Goal: Task Accomplishment & Management: Use online tool/utility

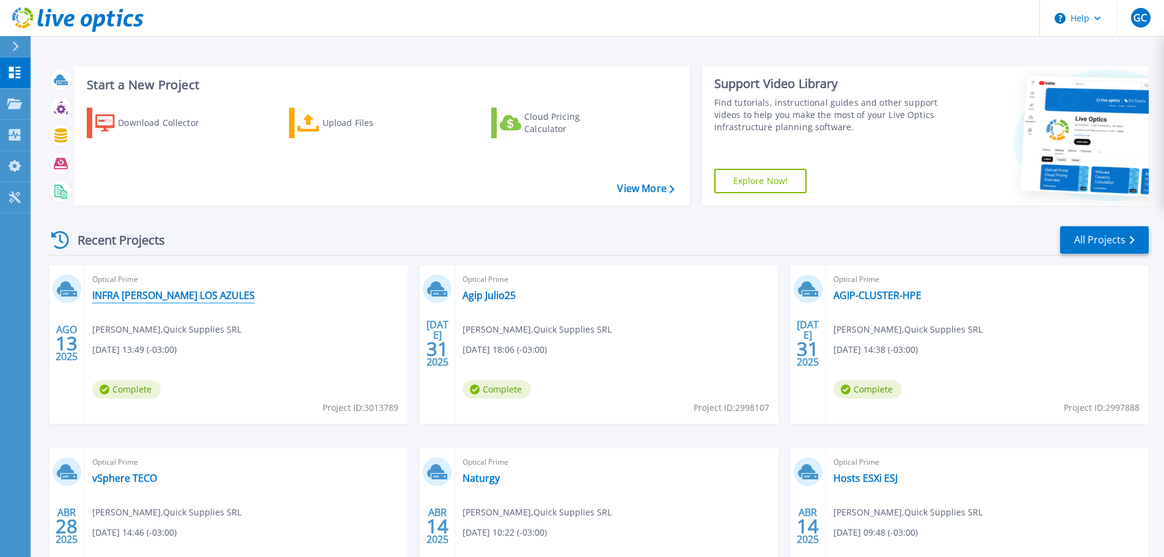
click at [197, 294] on link "INFRA [PERSON_NAME] LOS AZULES" at bounding box center [173, 295] width 162 height 12
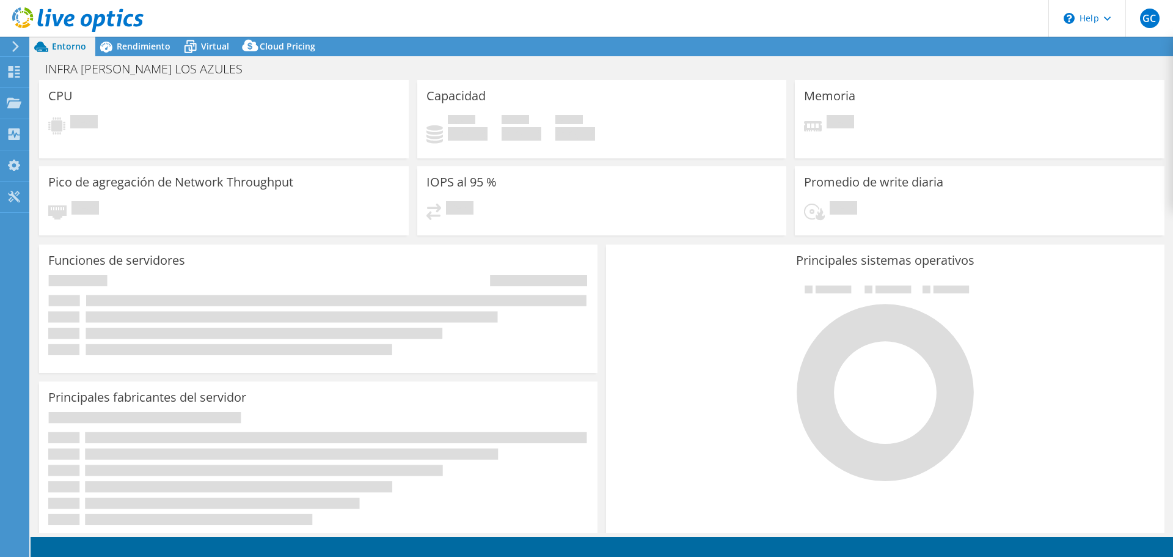
select select "USEast"
select select "USD"
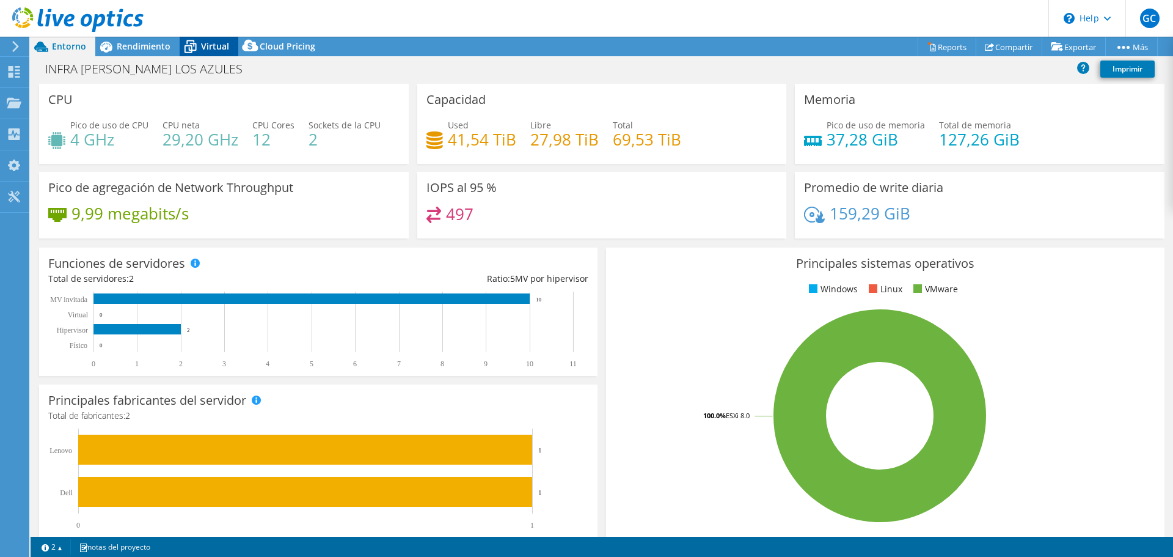
click at [218, 47] on span "Virtual" at bounding box center [215, 46] width 28 height 12
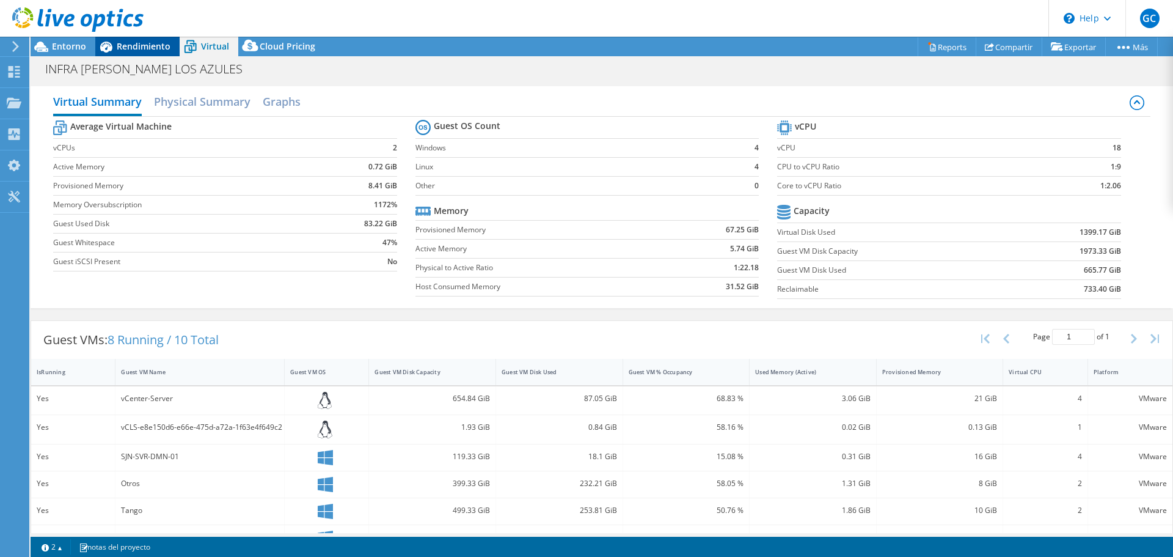
click at [135, 52] on div "Rendimiento" at bounding box center [137, 47] width 84 height 20
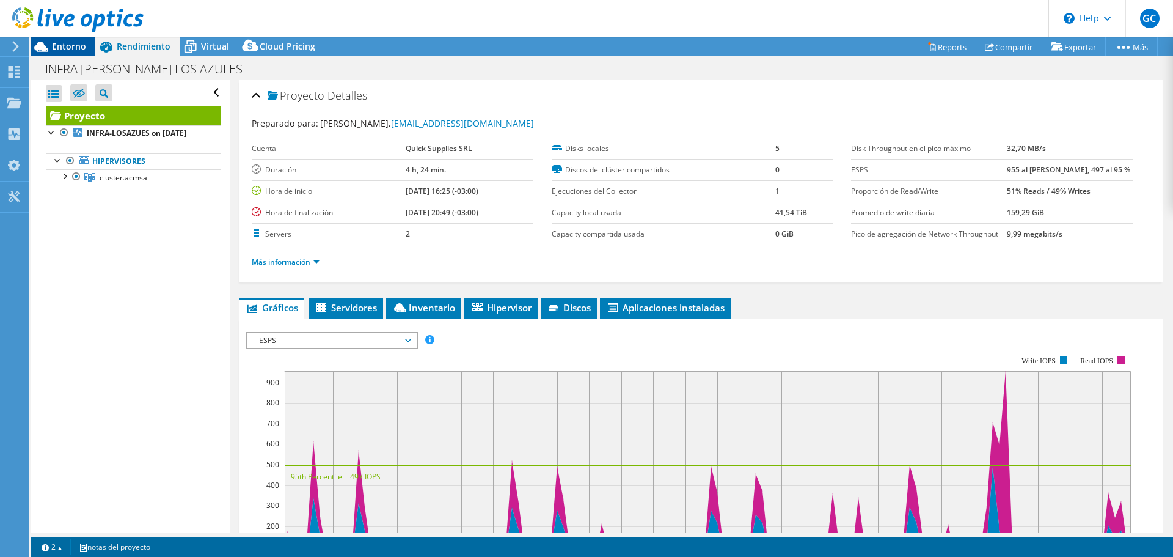
click at [78, 49] on span "Entorno" at bounding box center [69, 46] width 34 height 12
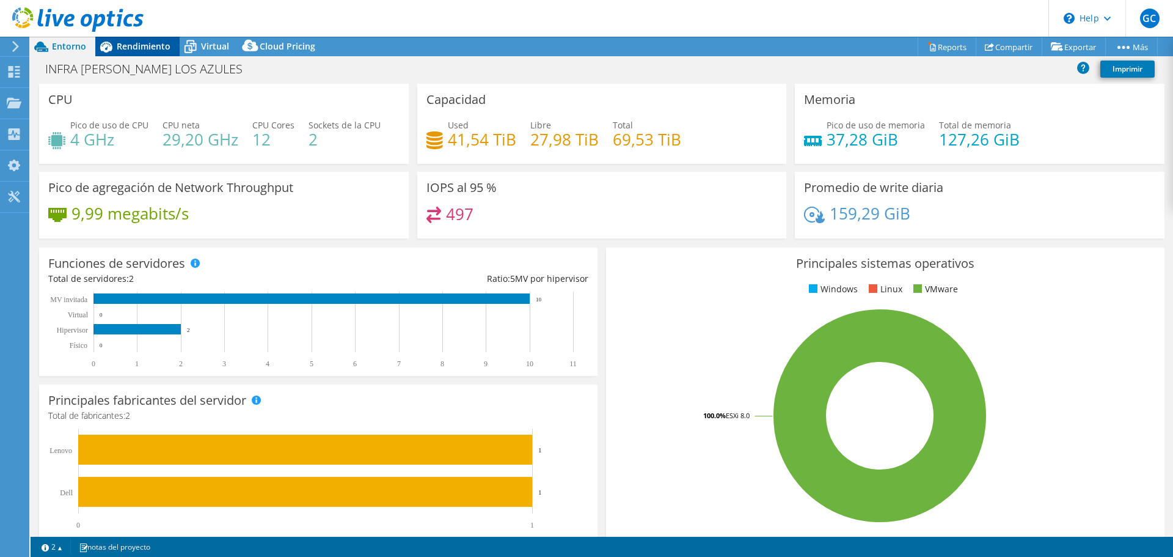
click at [128, 48] on span "Rendimiento" at bounding box center [144, 46] width 54 height 12
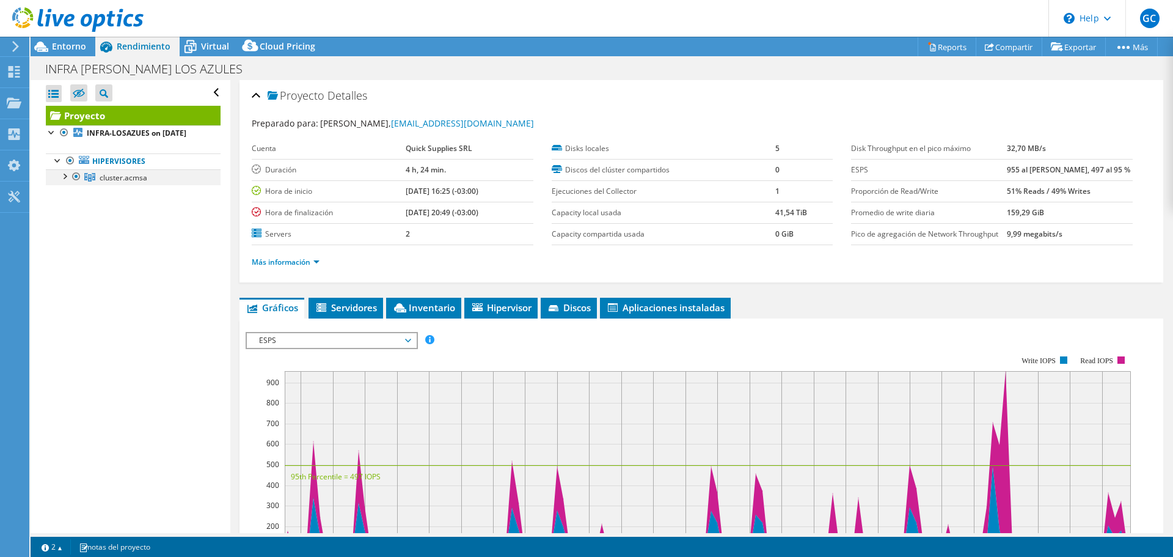
click at [64, 181] on div at bounding box center [64, 175] width 12 height 12
click at [71, 197] on div at bounding box center [70, 191] width 12 height 12
click at [69, 246] on div at bounding box center [70, 239] width 12 height 12
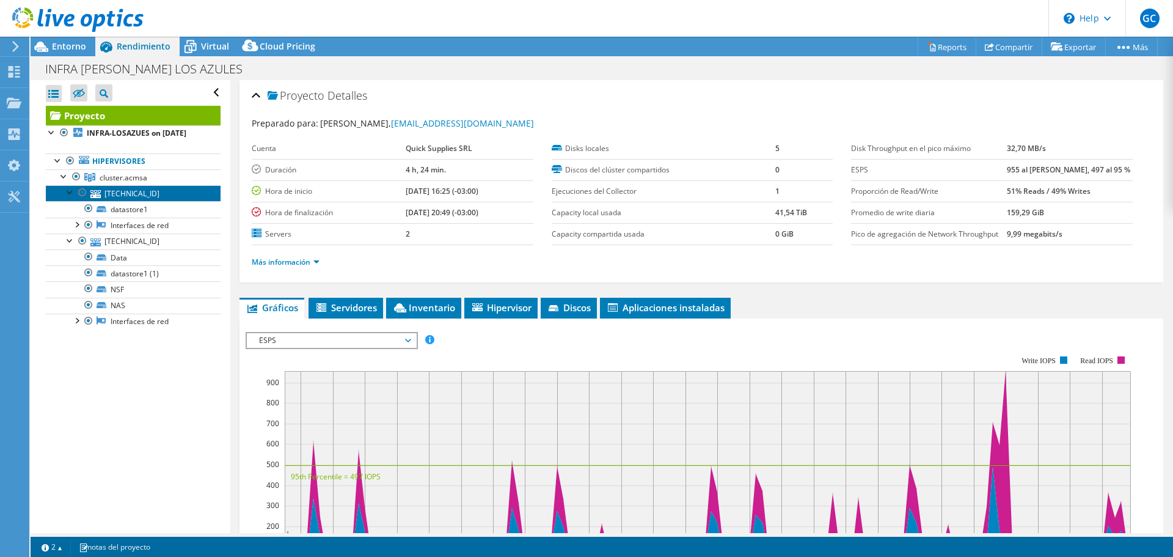
click at [126, 201] on link "[TECHNICAL_ID]" at bounding box center [133, 193] width 175 height 16
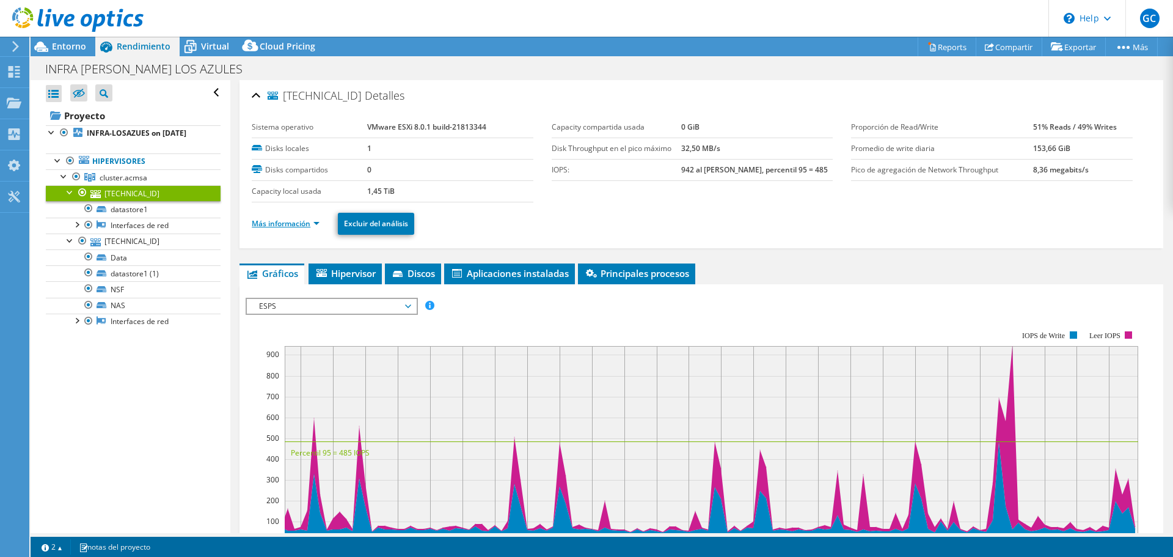
click at [312, 225] on link "Más información" at bounding box center [286, 223] width 68 height 10
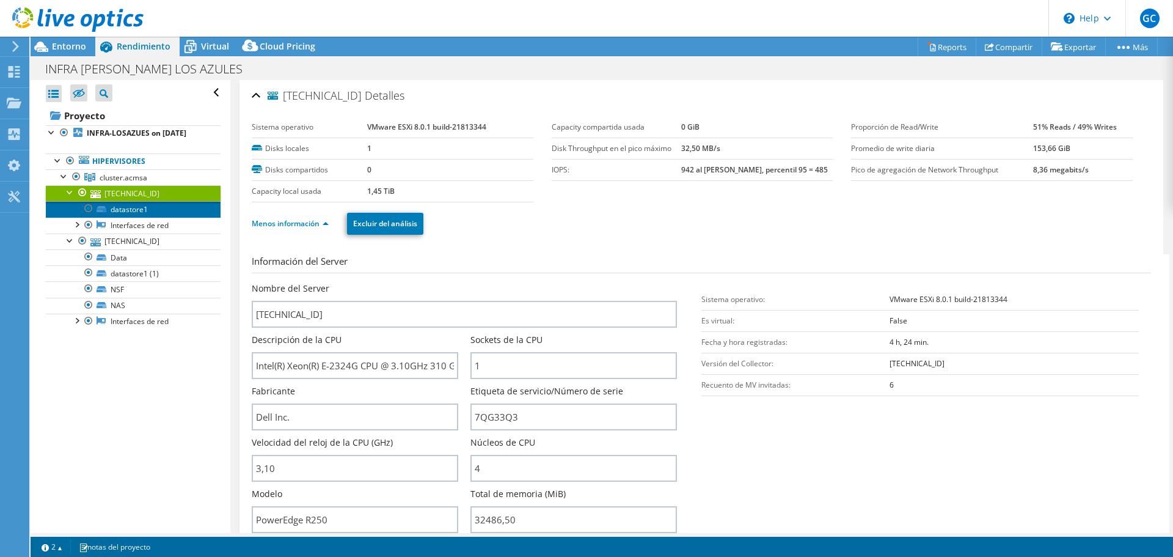
click at [144, 217] on link "datastore1" at bounding box center [133, 209] width 175 height 16
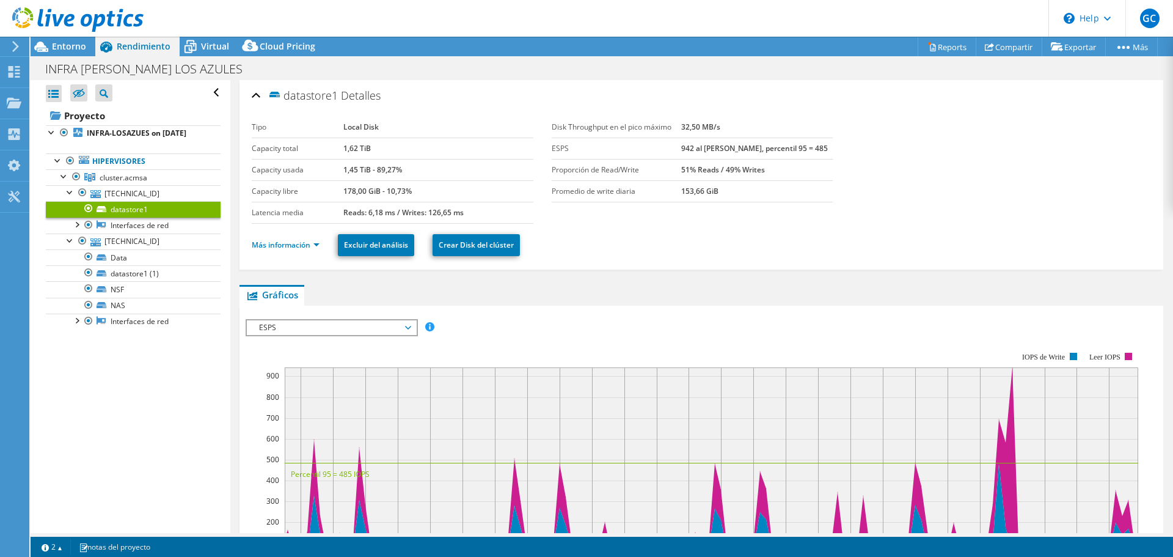
click at [413, 324] on span "ESPS" at bounding box center [331, 327] width 169 height 15
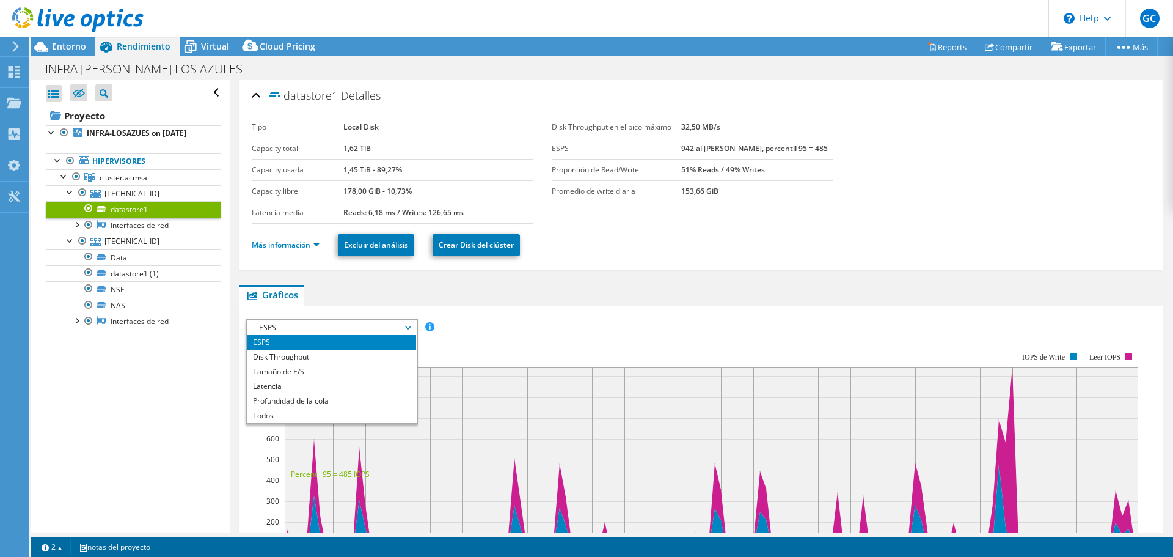
click at [525, 332] on div "ESPS Disk Throughput Tamaño de E/S Latencia Profundidad de la cola Porcentaje d…" at bounding box center [701, 327] width 911 height 16
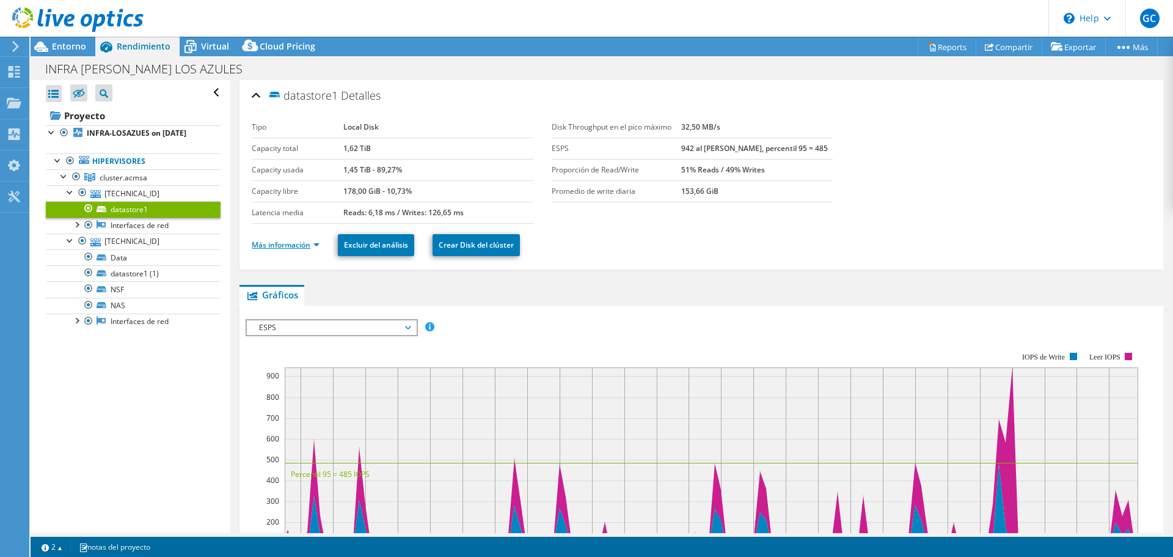
click at [297, 244] on link "Más información" at bounding box center [286, 244] width 68 height 10
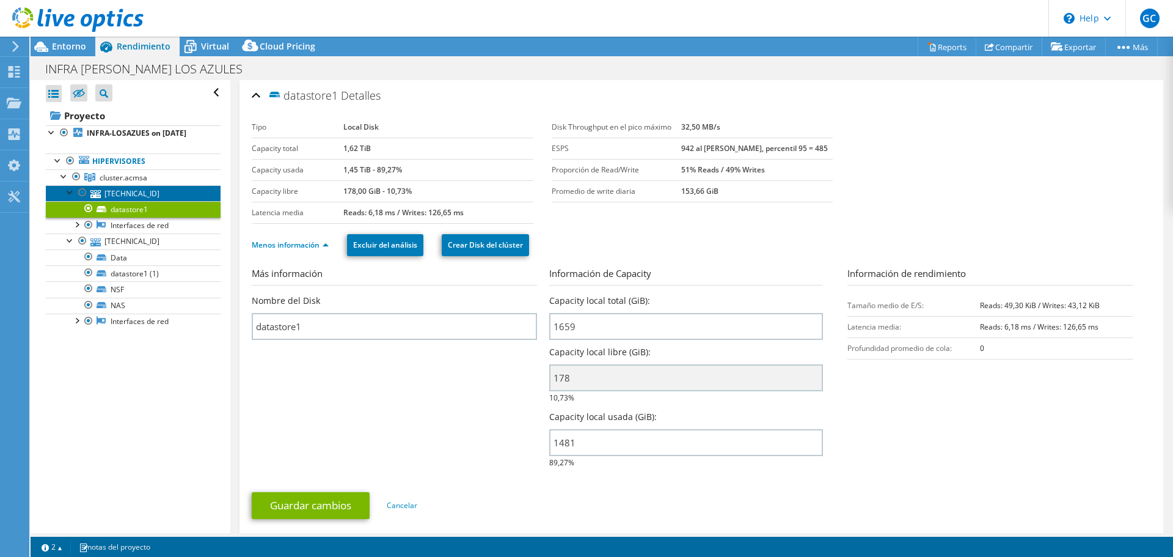
click at [130, 201] on link "[TECHNICAL_ID]" at bounding box center [133, 193] width 175 height 16
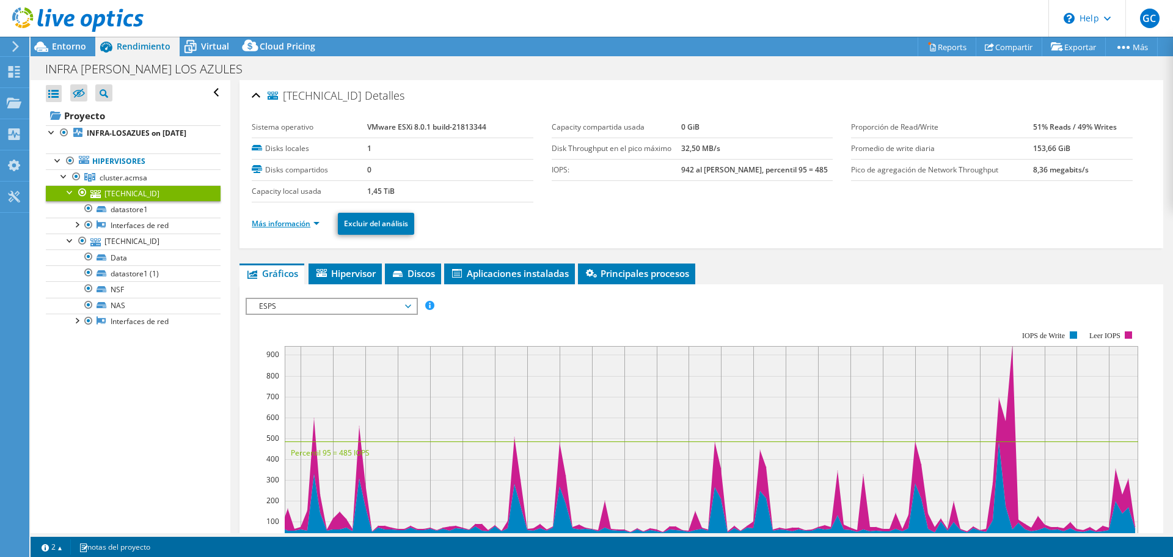
click at [302, 225] on link "Más información" at bounding box center [286, 223] width 68 height 10
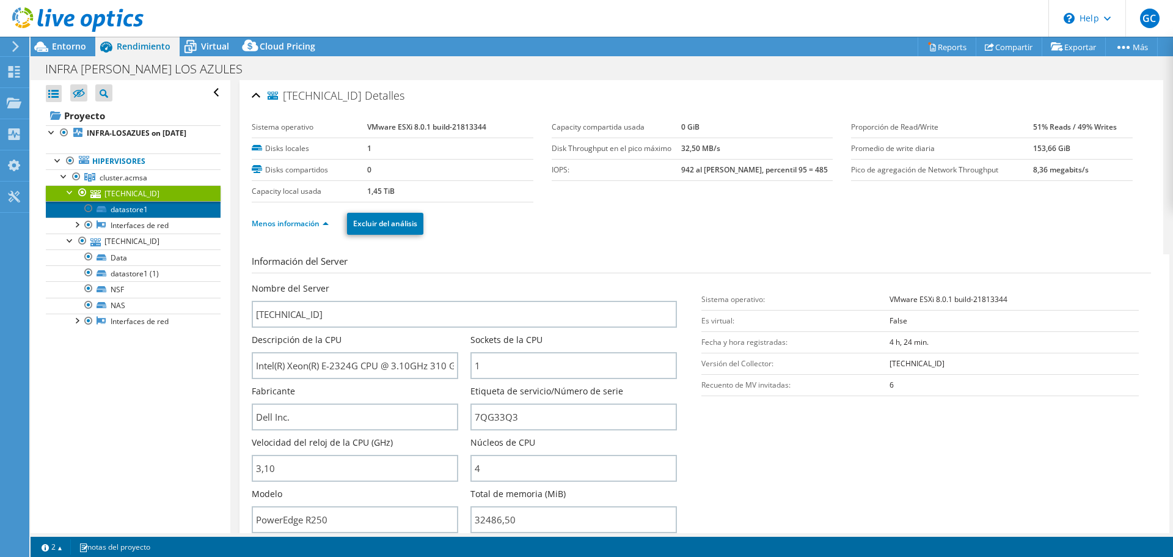
click at [137, 217] on link "datastore1" at bounding box center [133, 209] width 175 height 16
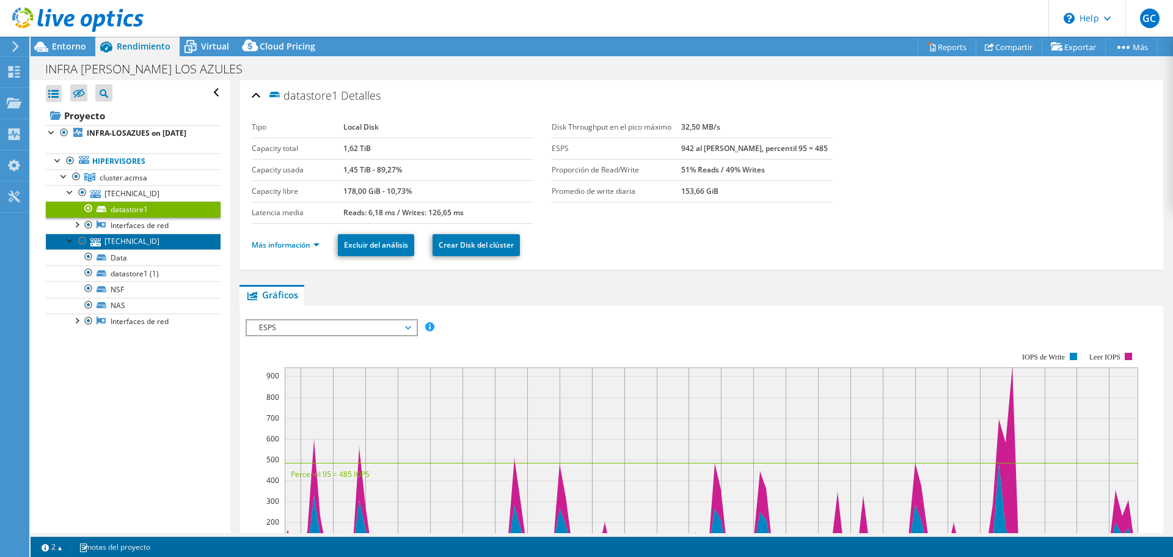
click at [135, 247] on link "[TECHNICAL_ID]" at bounding box center [133, 241] width 175 height 16
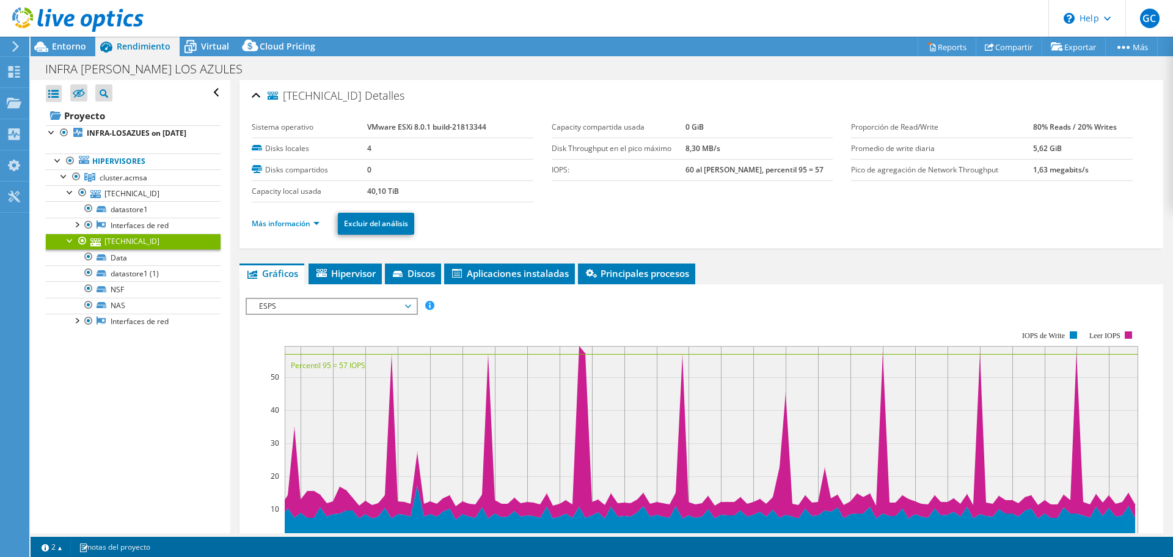
click at [321, 226] on li "Más información" at bounding box center [289, 223] width 75 height 13
click at [316, 222] on link "Más información" at bounding box center [286, 223] width 68 height 10
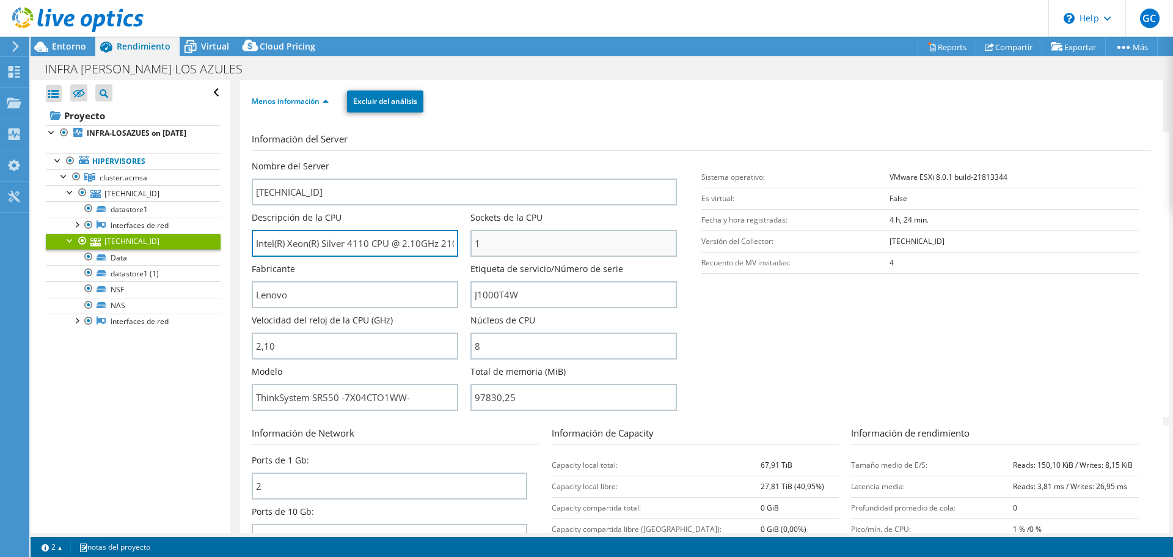
scroll to position [0, 26]
drag, startPoint x: 256, startPoint y: 243, endPoint x: 508, endPoint y: 244, distance: 251.7
click at [508, 160] on div "Nombre del Server 192.168.45.221 Descripción de la CPU Intel(R) Xeon(R) Silver …" at bounding box center [470, 160] width 437 height 0
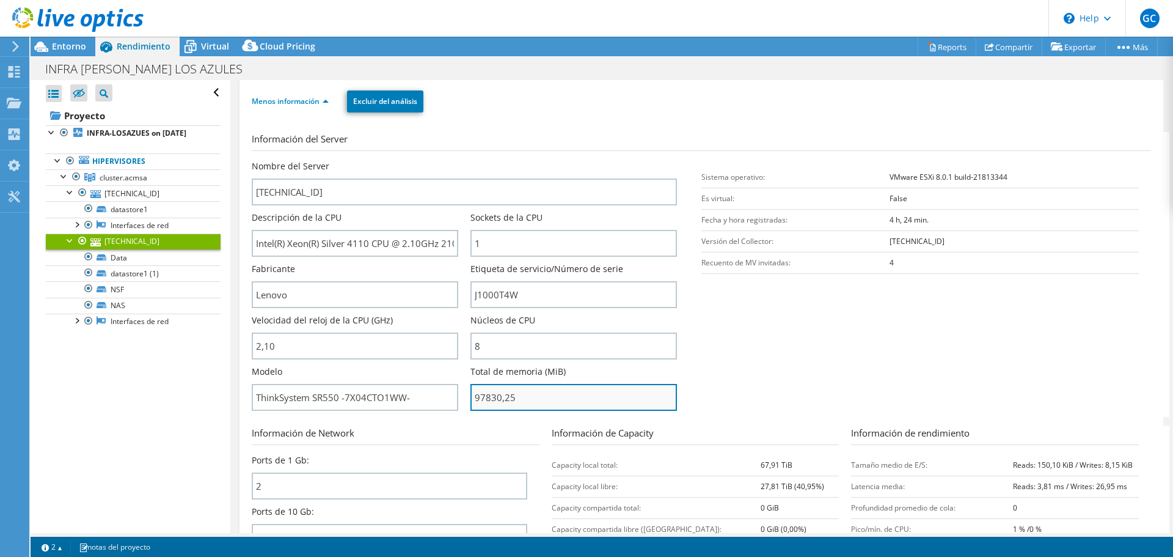
click at [485, 396] on input "97830,25" at bounding box center [573, 397] width 206 height 27
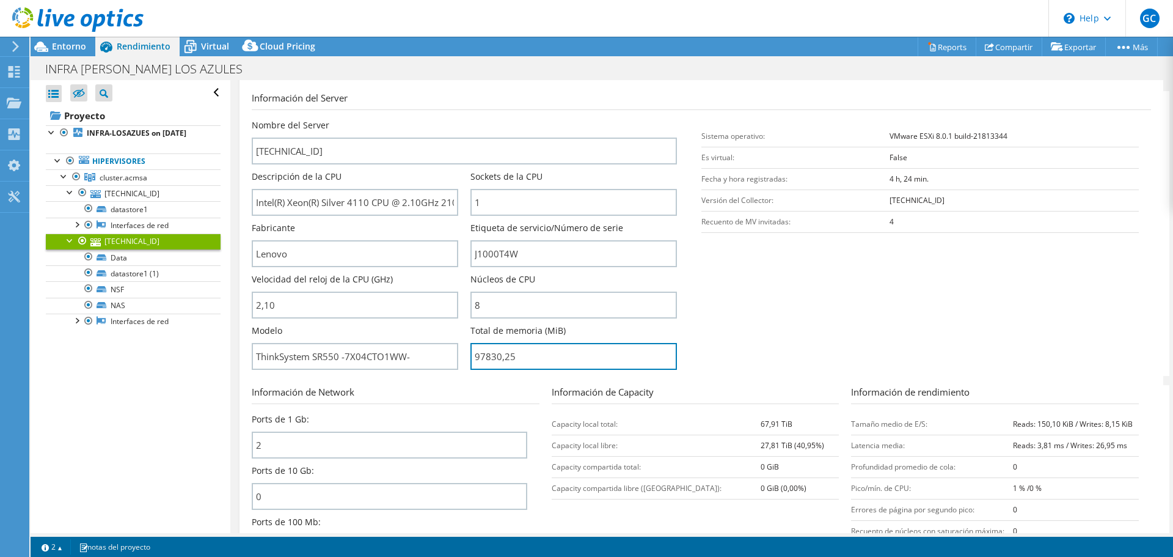
scroll to position [183, 0]
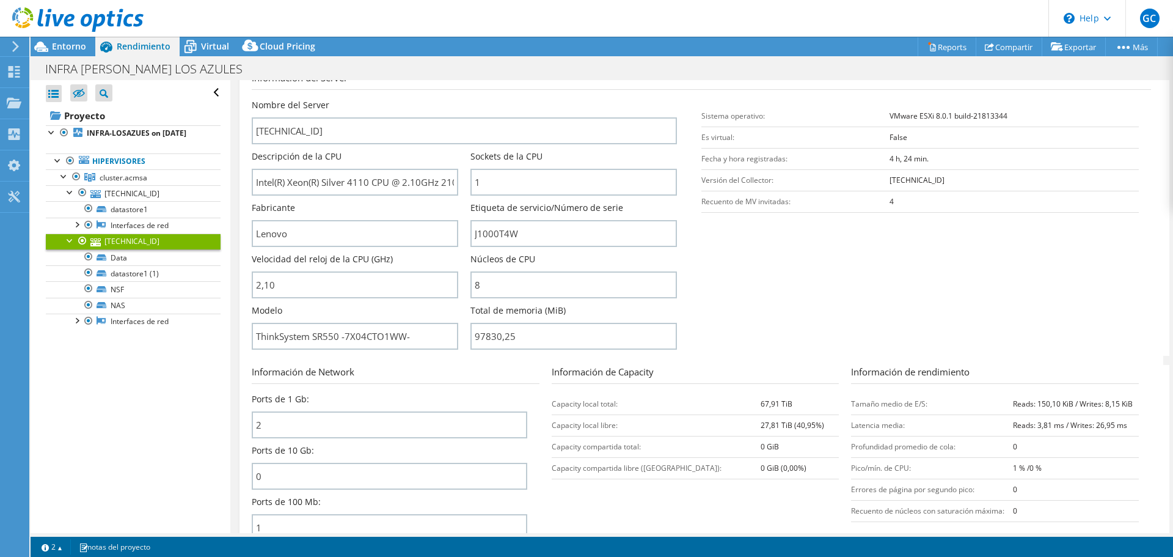
type input "9783025"
click at [126, 265] on link "Data" at bounding box center [133, 257] width 175 height 16
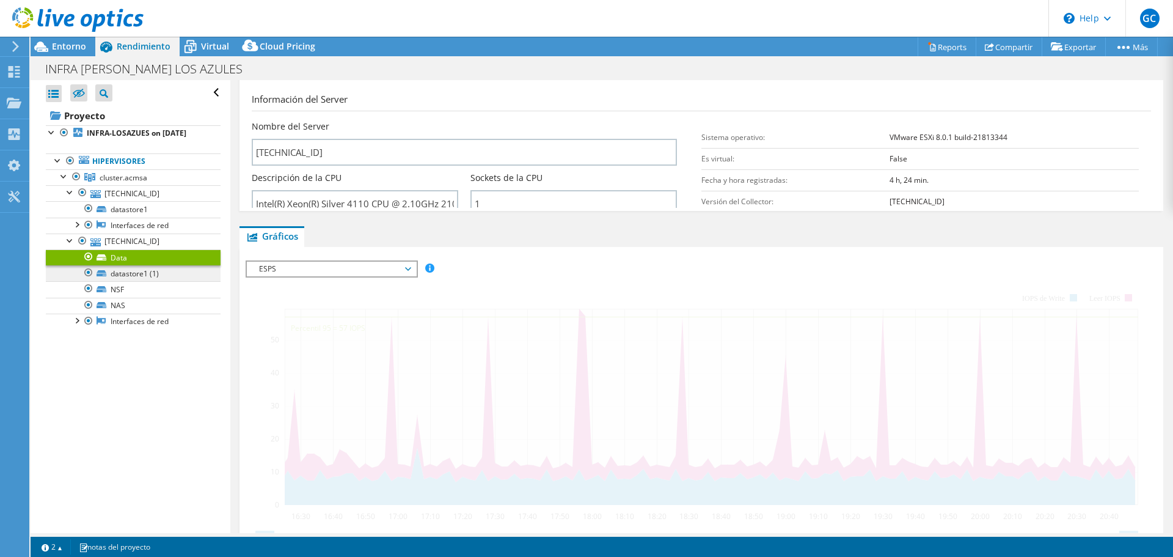
scroll to position [205, 0]
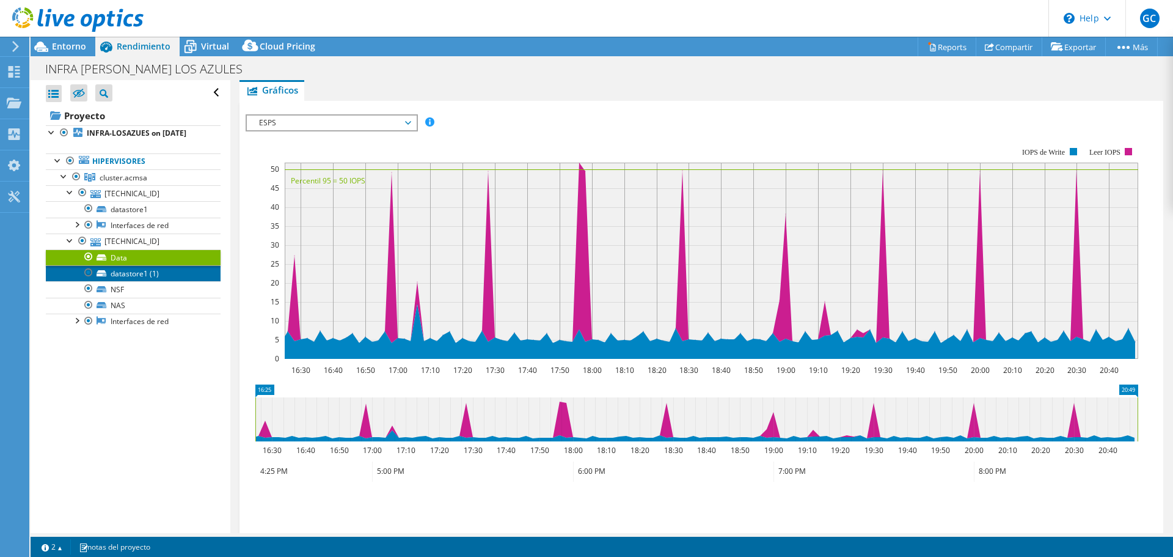
click at [138, 281] on link "datastore1 (1)" at bounding box center [133, 273] width 175 height 16
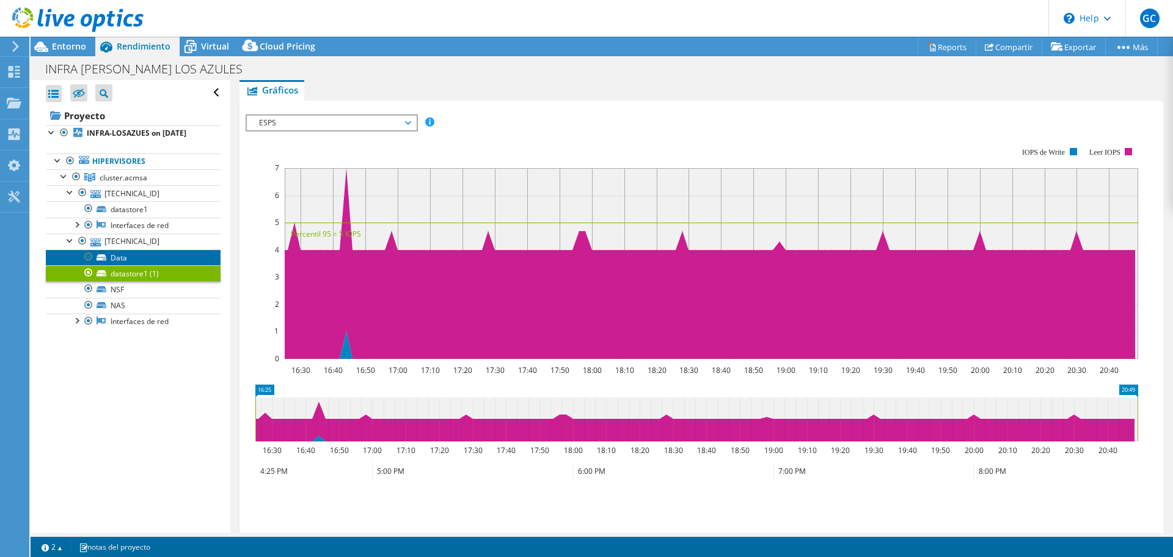
click at [136, 265] on link "Data" at bounding box center [133, 257] width 175 height 16
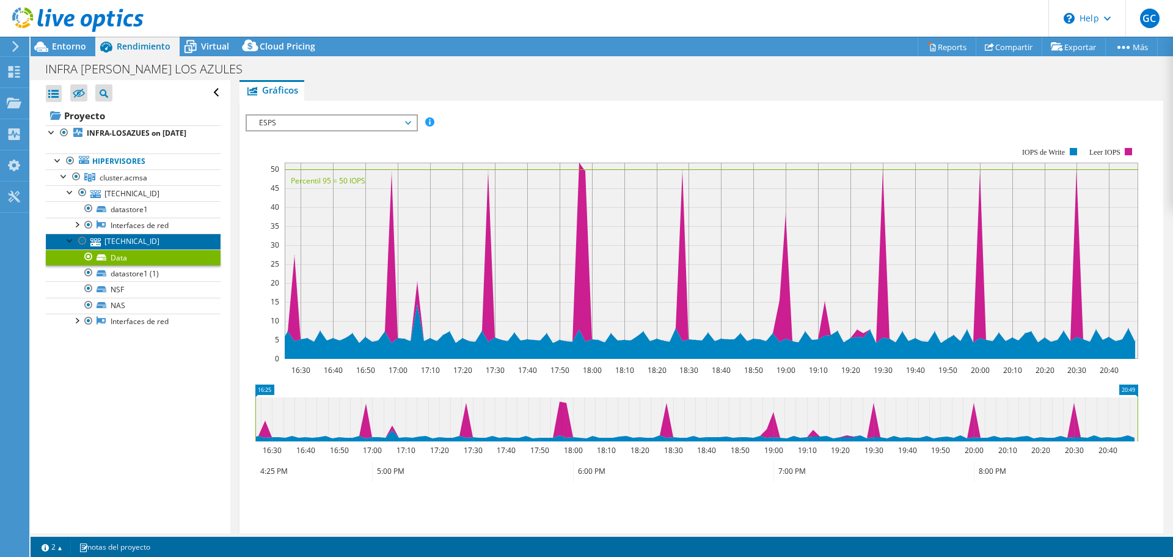
click at [145, 249] on link "[TECHNICAL_ID]" at bounding box center [133, 241] width 175 height 16
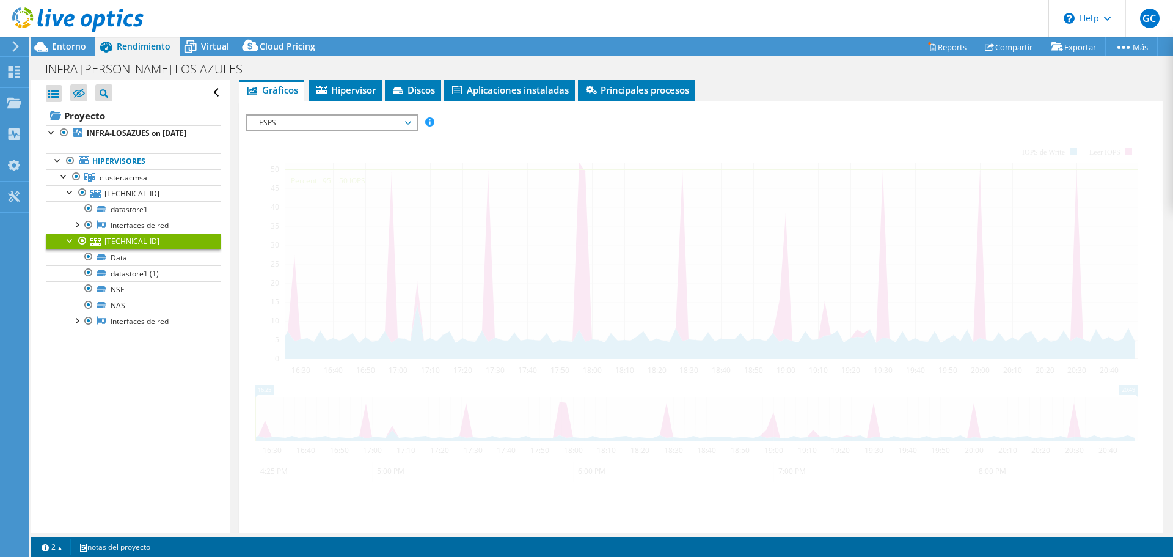
scroll to position [183, 0]
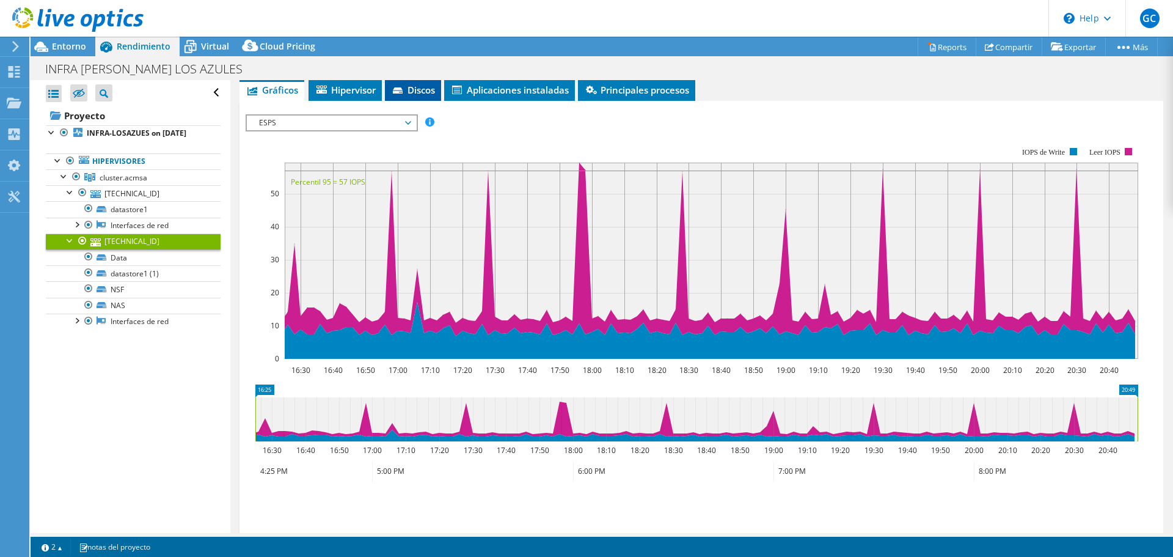
click at [414, 85] on span "Discos" at bounding box center [413, 90] width 44 height 12
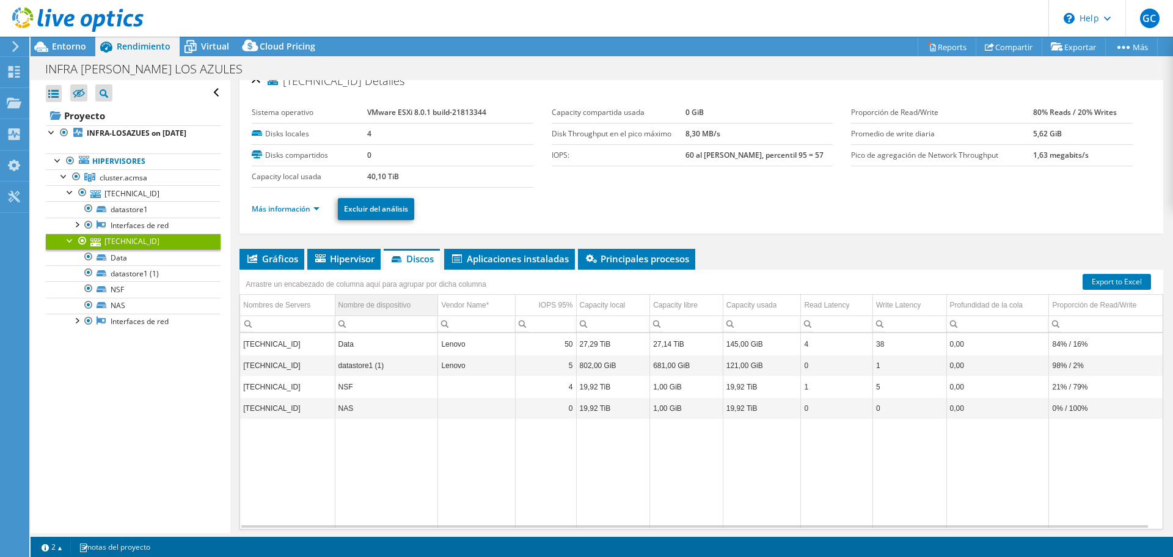
scroll to position [0, 0]
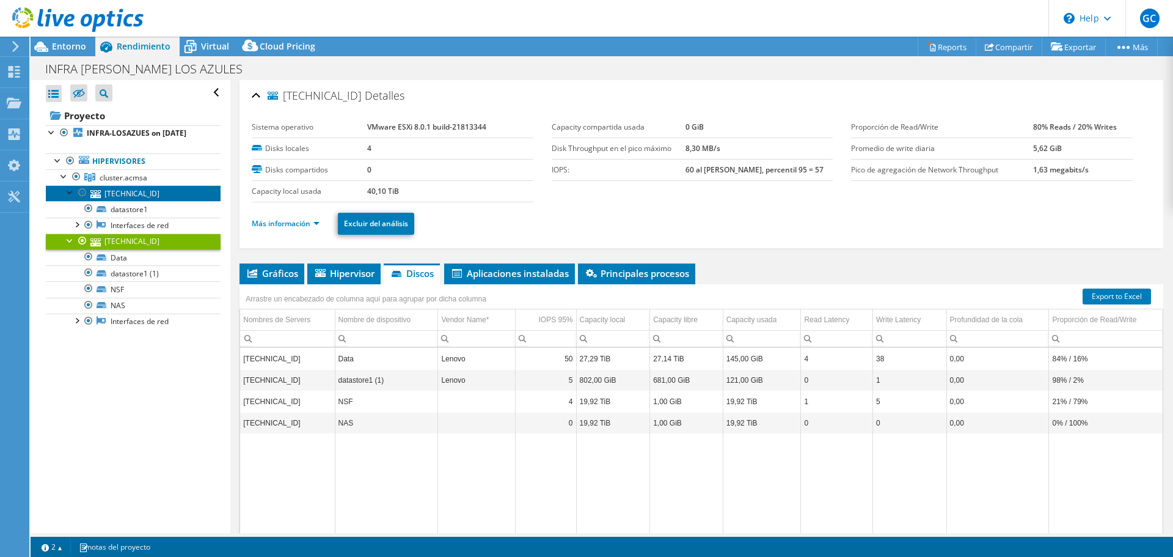
click at [144, 201] on link "[TECHNICAL_ID]" at bounding box center [133, 193] width 175 height 16
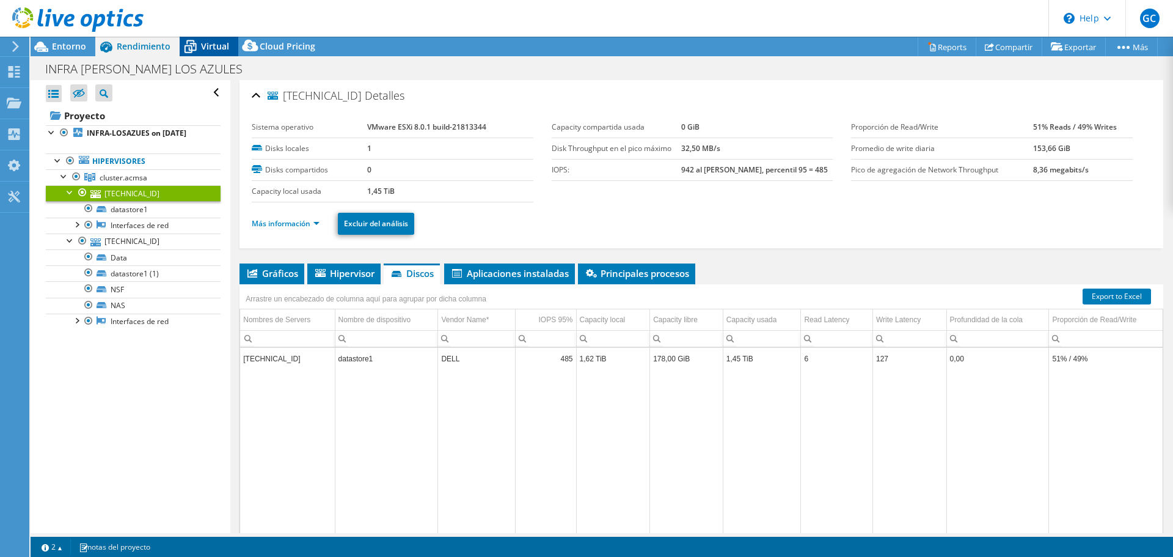
click at [199, 46] on icon at bounding box center [190, 46] width 21 height 21
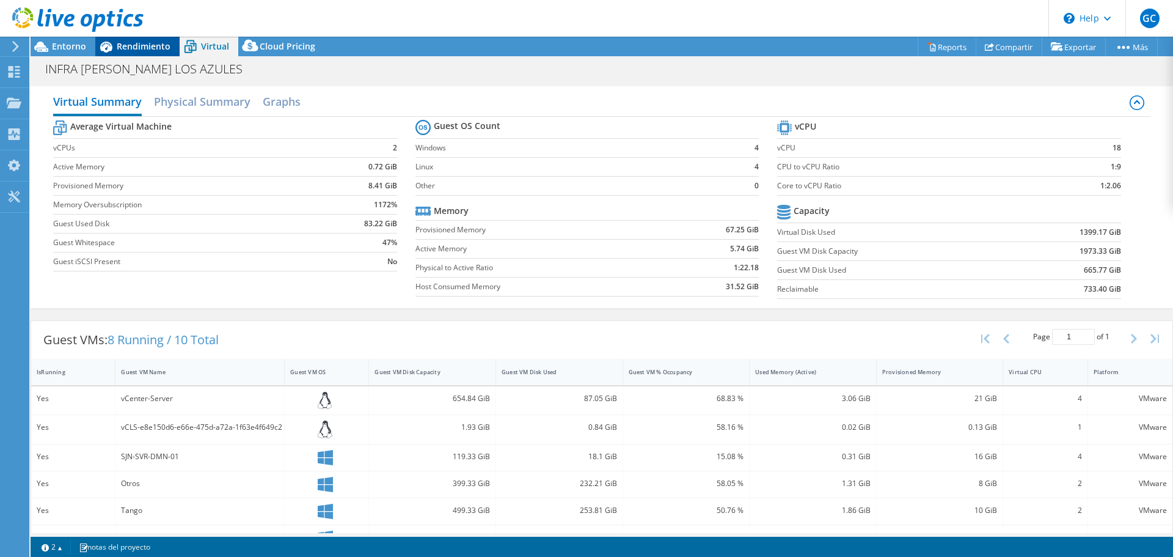
click at [128, 46] on span "Rendimiento" at bounding box center [144, 46] width 54 height 12
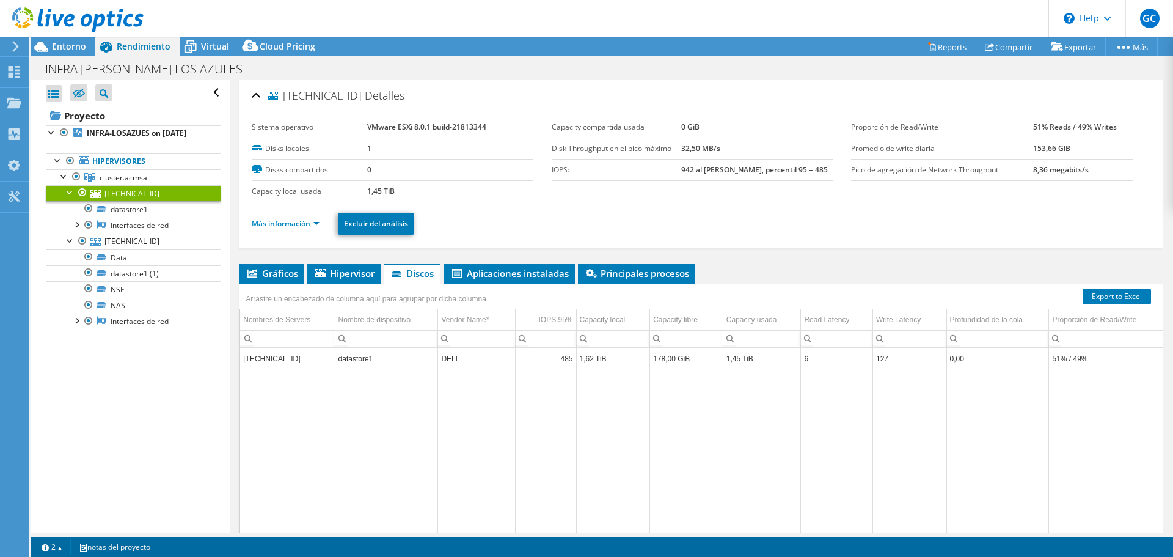
click at [137, 201] on link "[TECHNICAL_ID]" at bounding box center [133, 193] width 175 height 16
click at [139, 249] on link "[TECHNICAL_ID]" at bounding box center [133, 241] width 175 height 16
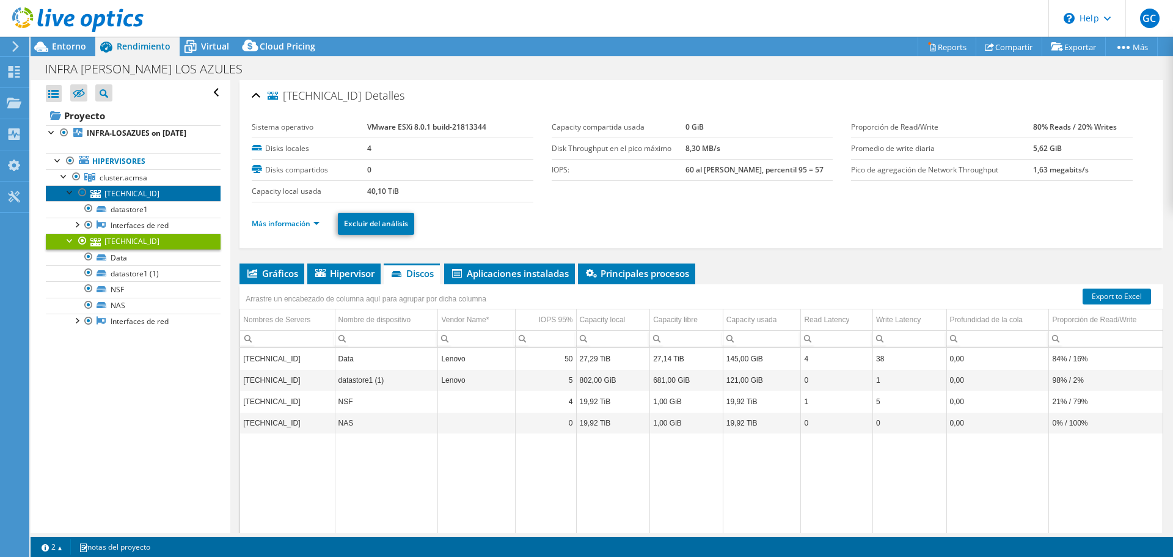
click at [137, 201] on link "[TECHNICAL_ID]" at bounding box center [133, 193] width 175 height 16
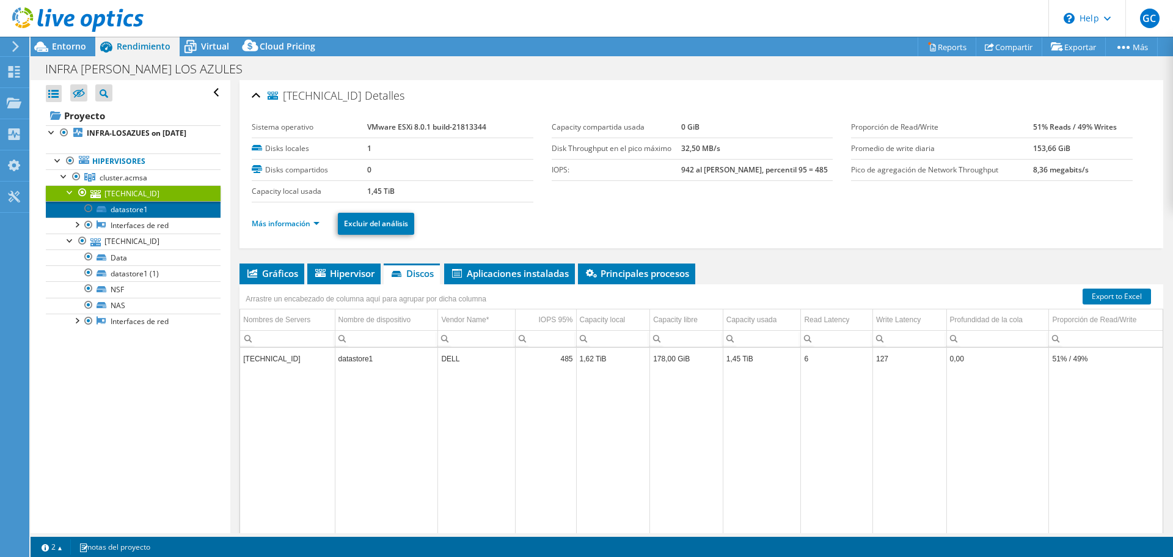
click at [140, 217] on link "datastore1" at bounding box center [133, 209] width 175 height 16
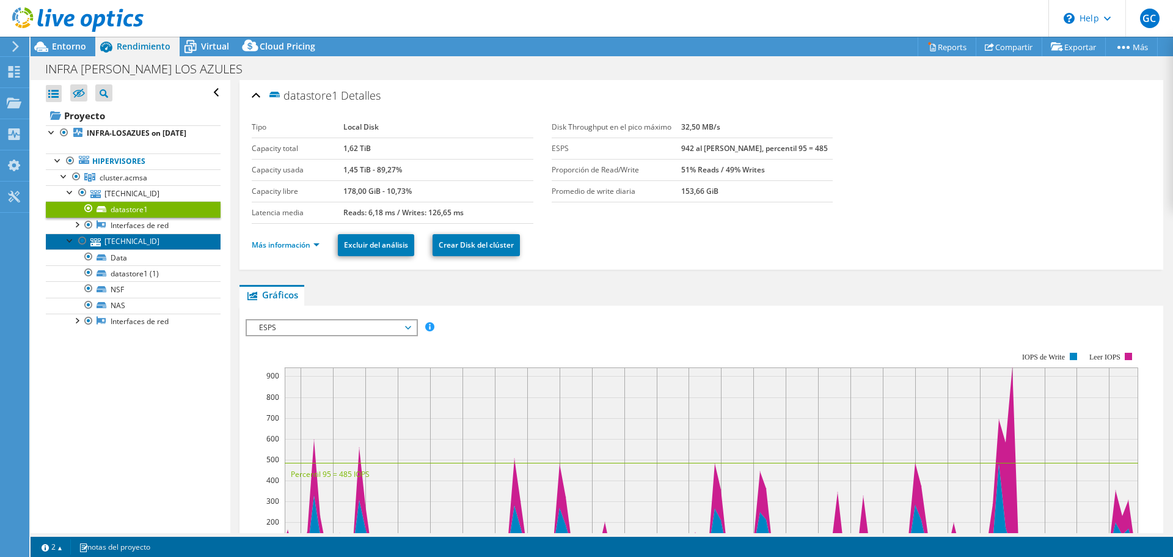
click at [142, 249] on link "[TECHNICAL_ID]" at bounding box center [133, 241] width 175 height 16
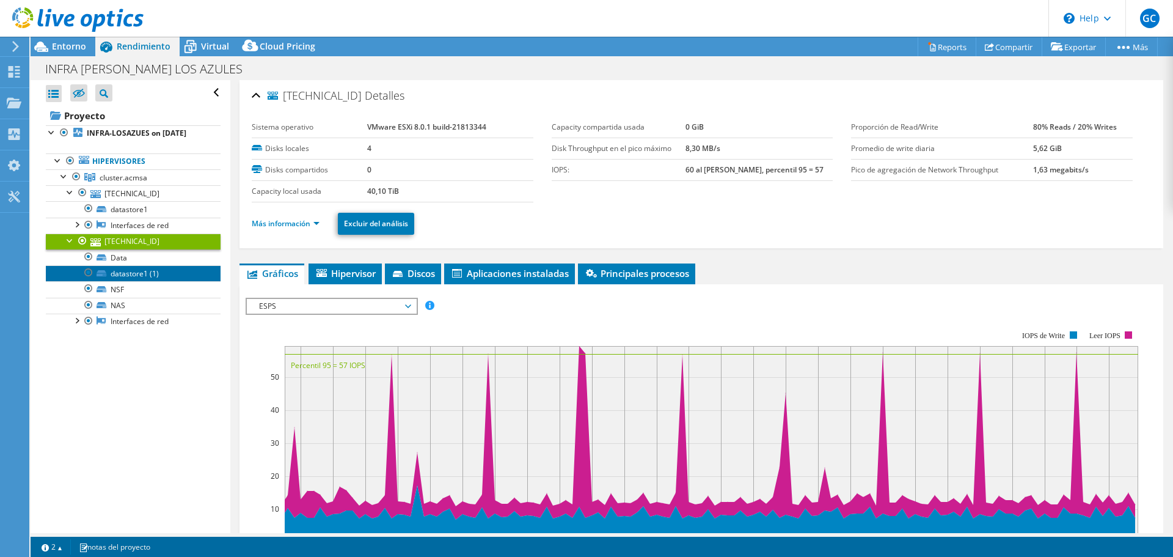
click at [140, 281] on link "datastore1 (1)" at bounding box center [133, 273] width 175 height 16
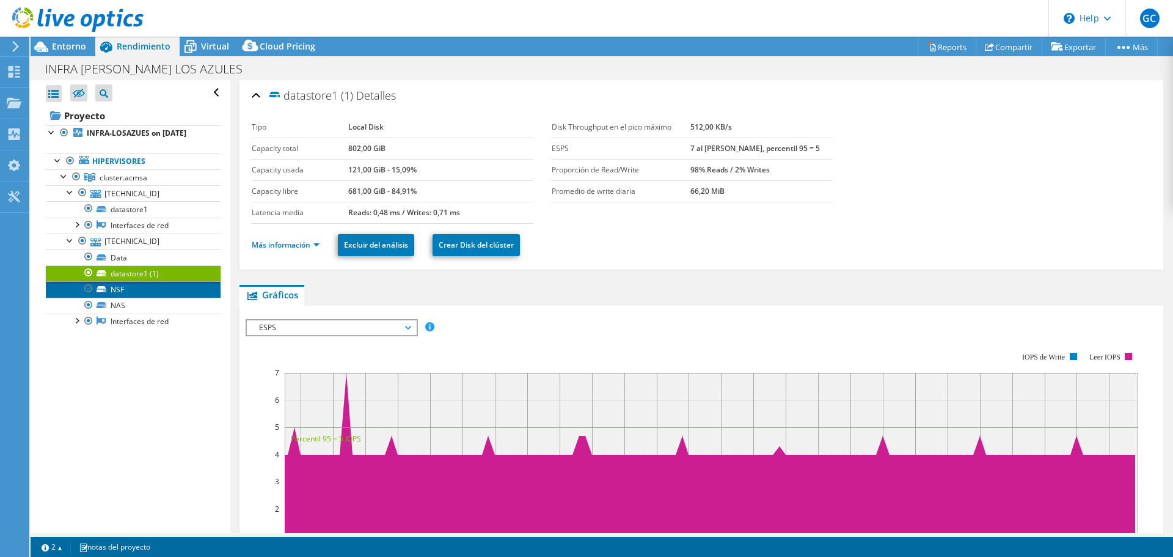
click at [135, 297] on link "NSF" at bounding box center [133, 289] width 175 height 16
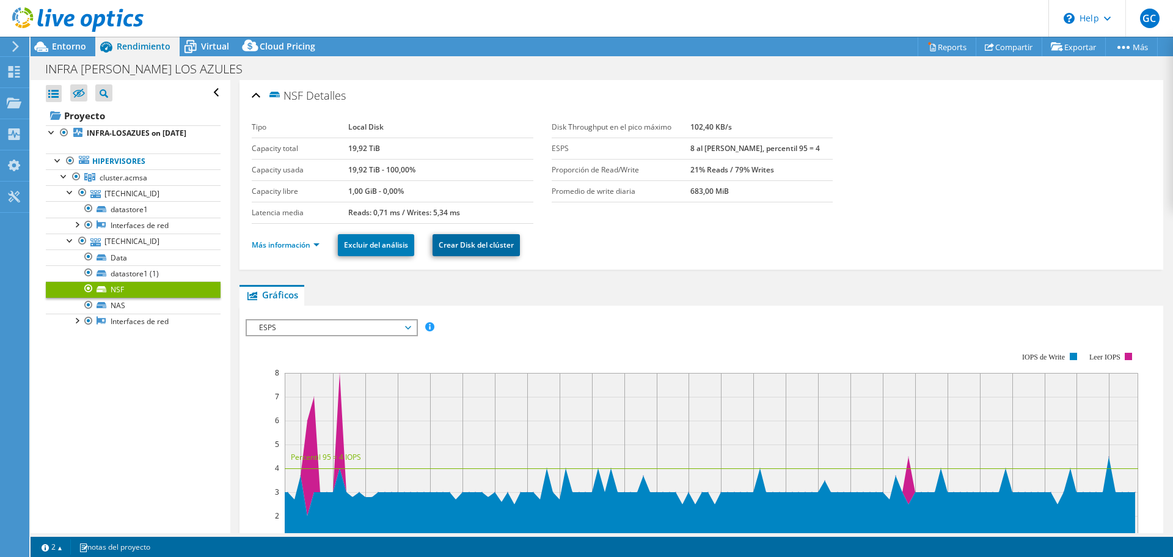
click at [484, 242] on link "Crear Disk del clúster" at bounding box center [476, 245] width 87 height 22
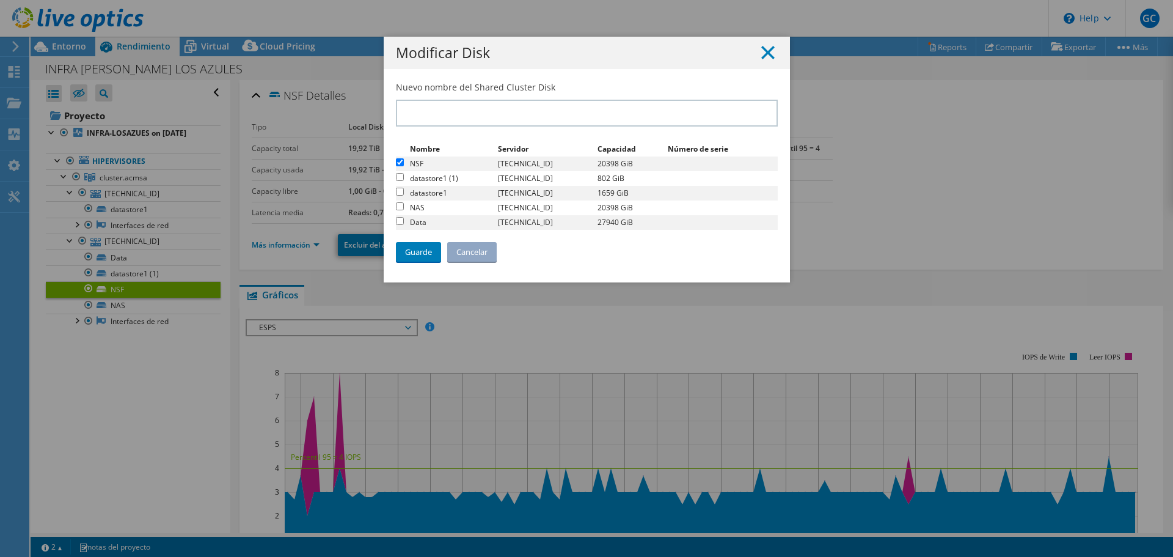
click at [766, 53] on icon at bounding box center [767, 52] width 13 height 13
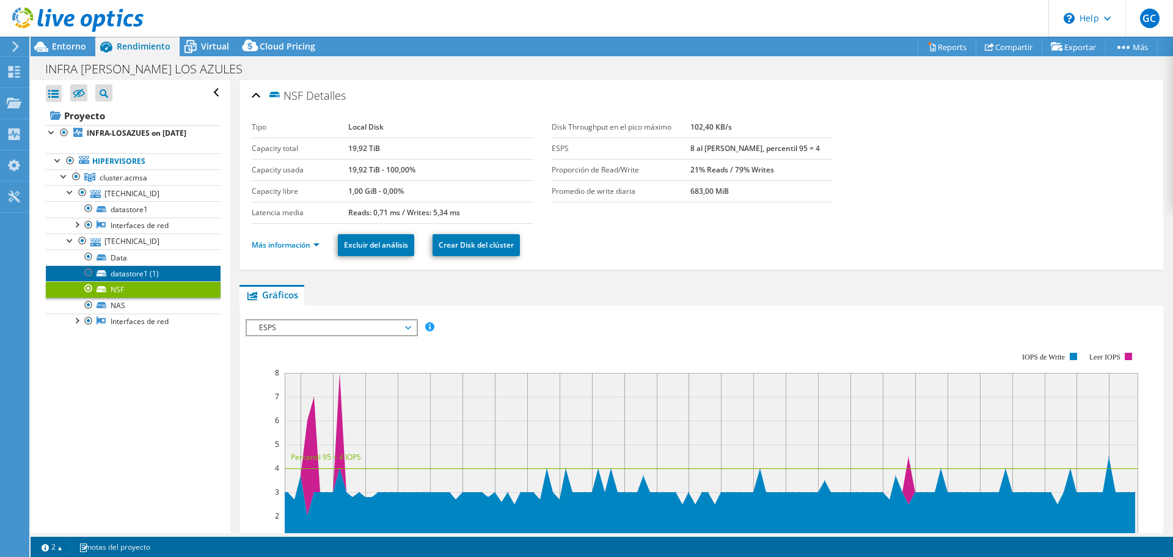
click at [136, 281] on link "datastore1 (1)" at bounding box center [133, 273] width 175 height 16
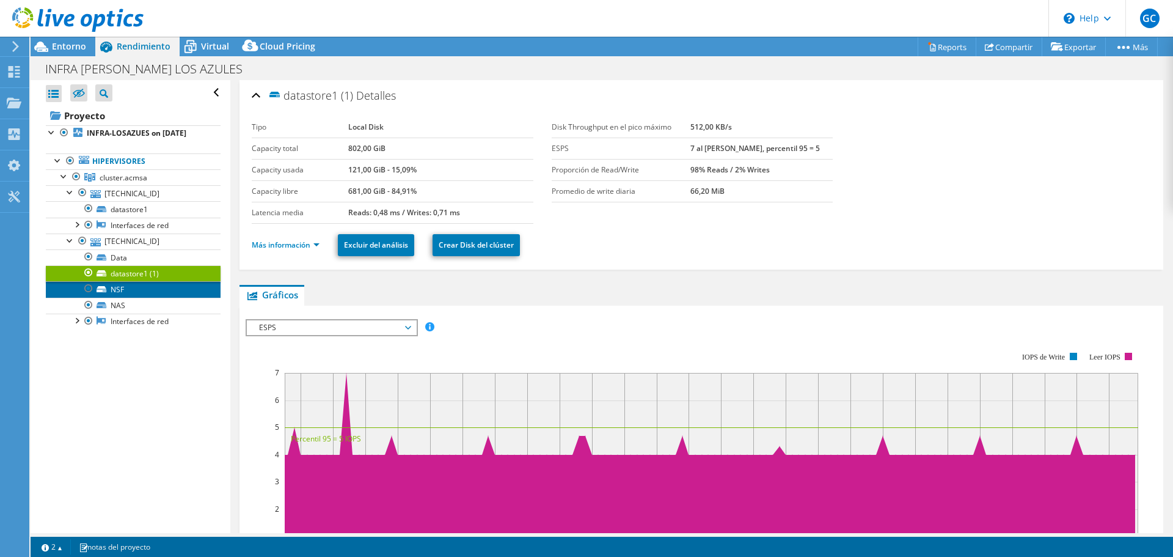
click at [131, 297] on link "NSF" at bounding box center [133, 289] width 175 height 16
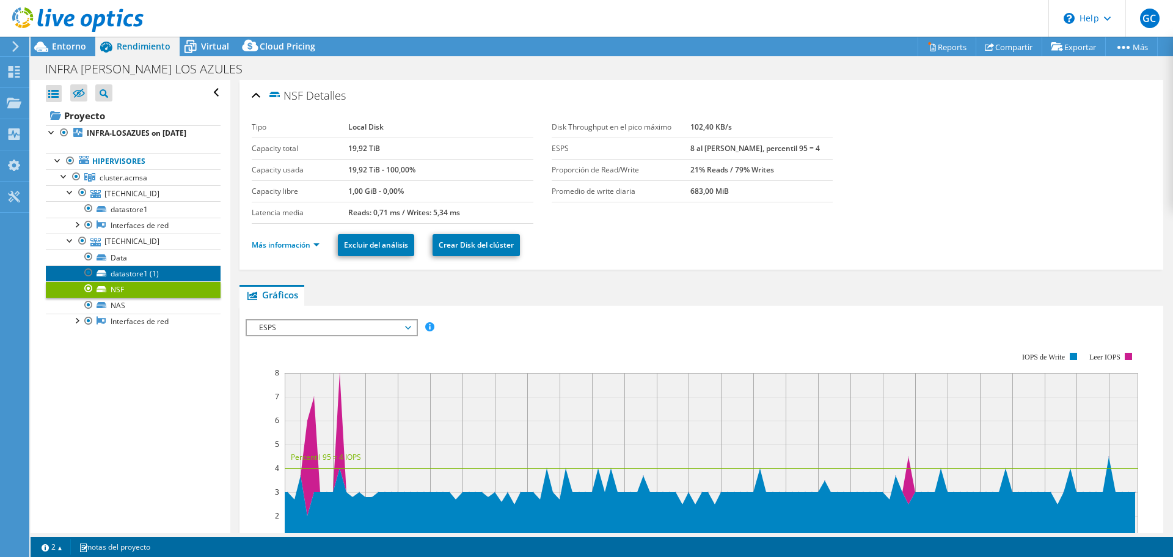
click at [145, 281] on link "datastore1 (1)" at bounding box center [133, 273] width 175 height 16
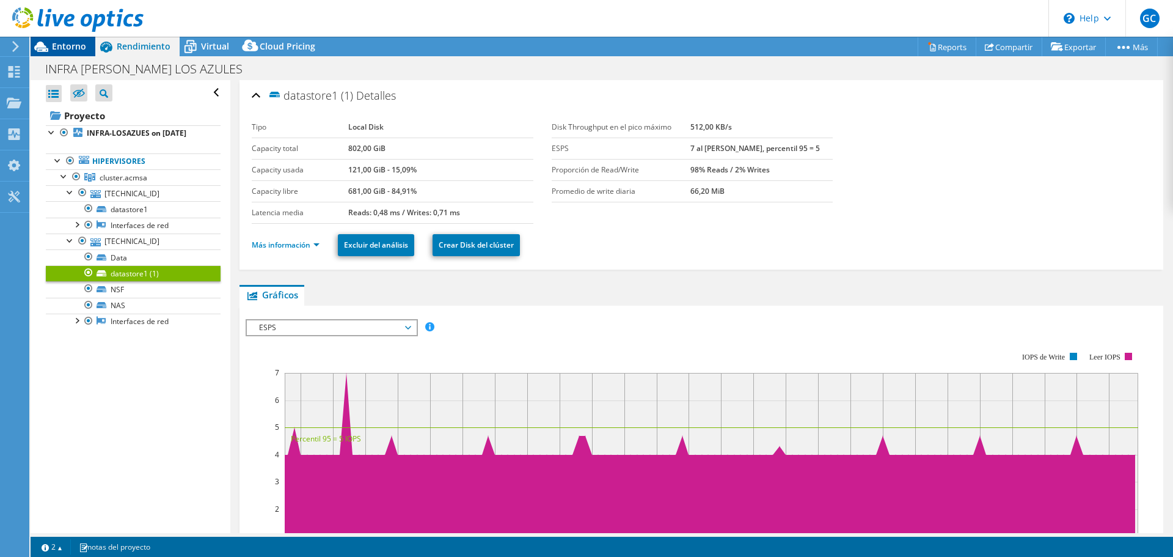
click at [73, 42] on span "Entorno" at bounding box center [69, 46] width 34 height 12
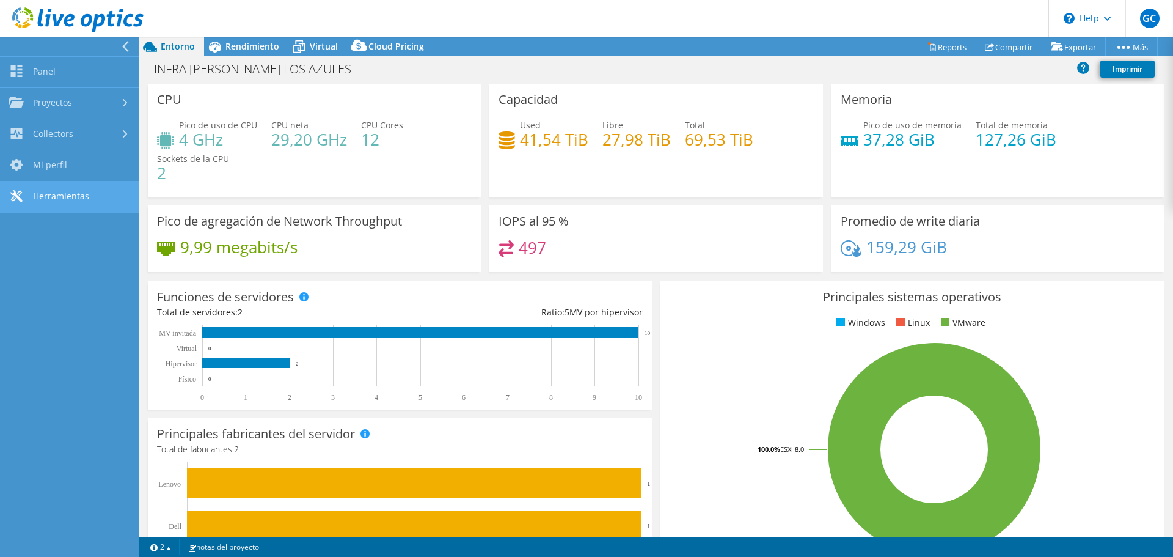
click at [87, 194] on link "Herramientas" at bounding box center [69, 196] width 139 height 31
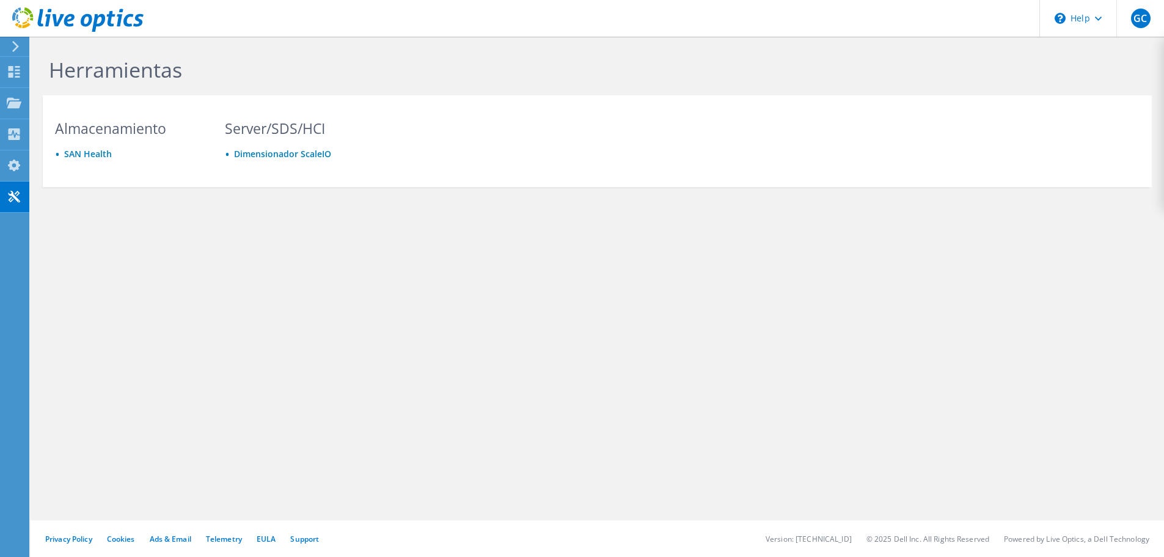
click at [14, 49] on icon at bounding box center [15, 46] width 9 height 11
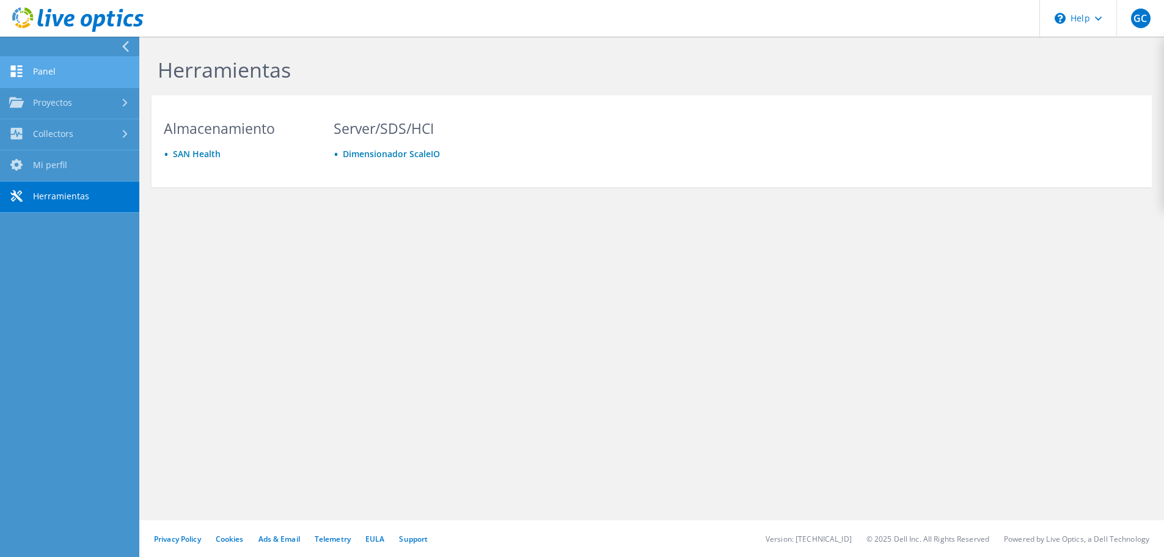
click at [45, 72] on link "Panel" at bounding box center [69, 72] width 139 height 31
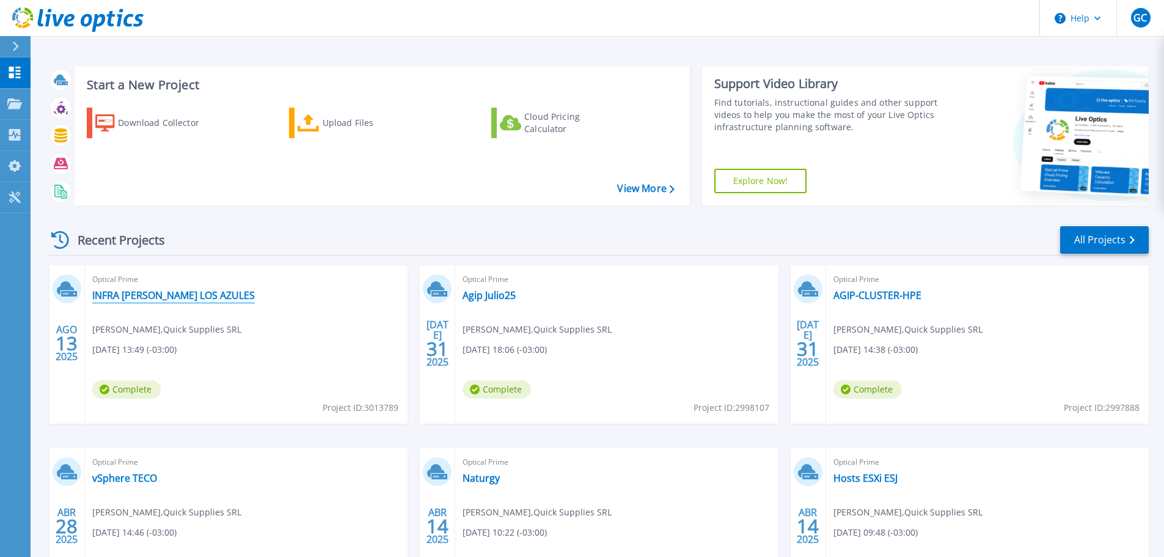
click at [203, 292] on link "INFRA [PERSON_NAME] LOS AZULES" at bounding box center [173, 295] width 162 height 12
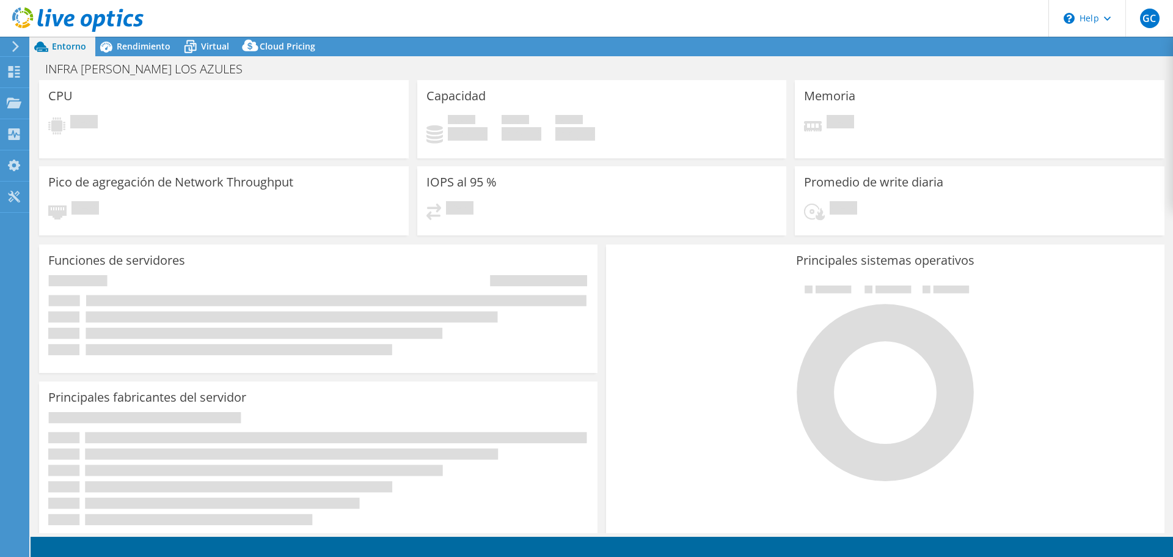
select select "USEast"
select select "USD"
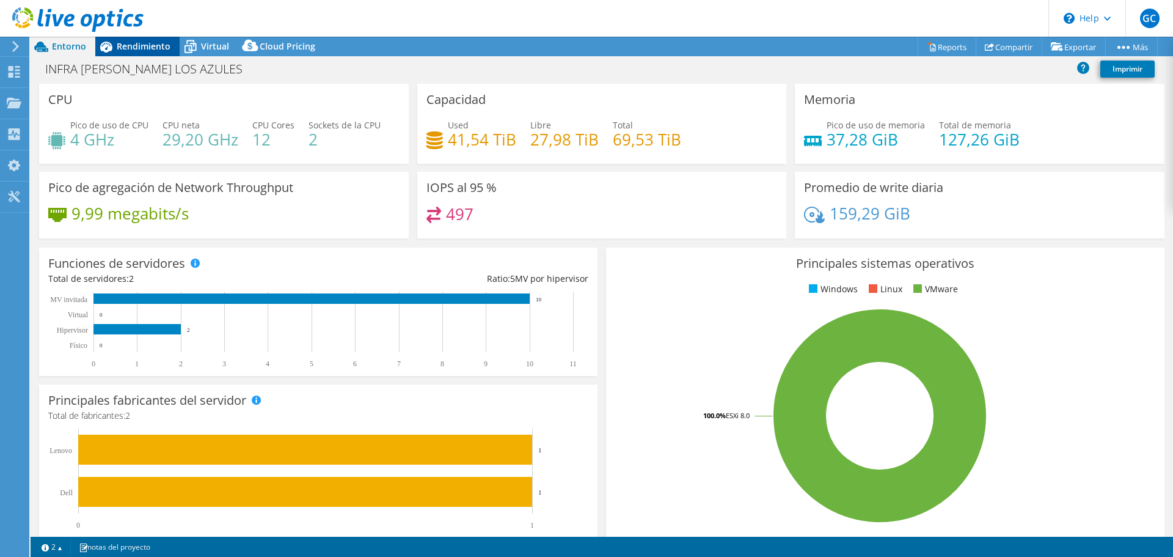
click at [147, 47] on span "Rendimiento" at bounding box center [144, 46] width 54 height 12
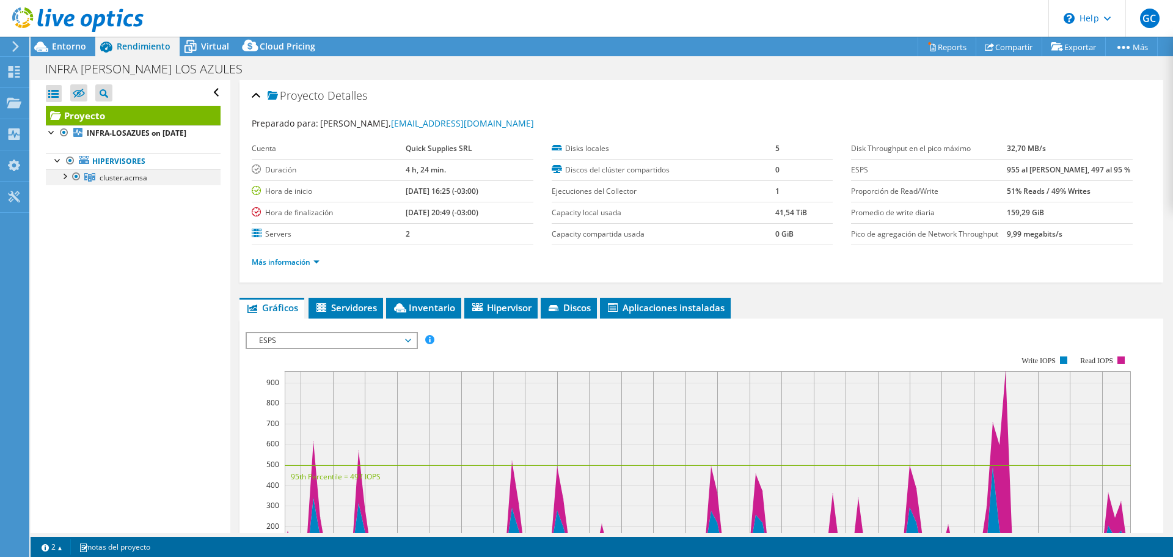
click at [65, 181] on div at bounding box center [64, 175] width 12 height 12
click at [71, 213] on div at bounding box center [70, 207] width 12 height 12
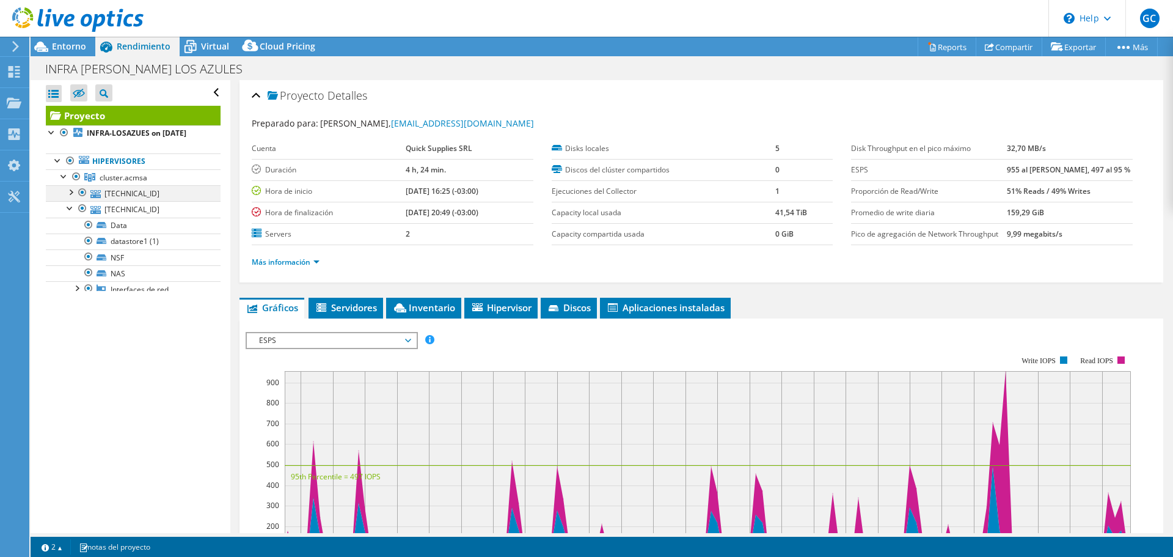
click at [71, 197] on div at bounding box center [70, 191] width 12 height 12
click at [130, 313] on link "NAS" at bounding box center [133, 306] width 175 height 16
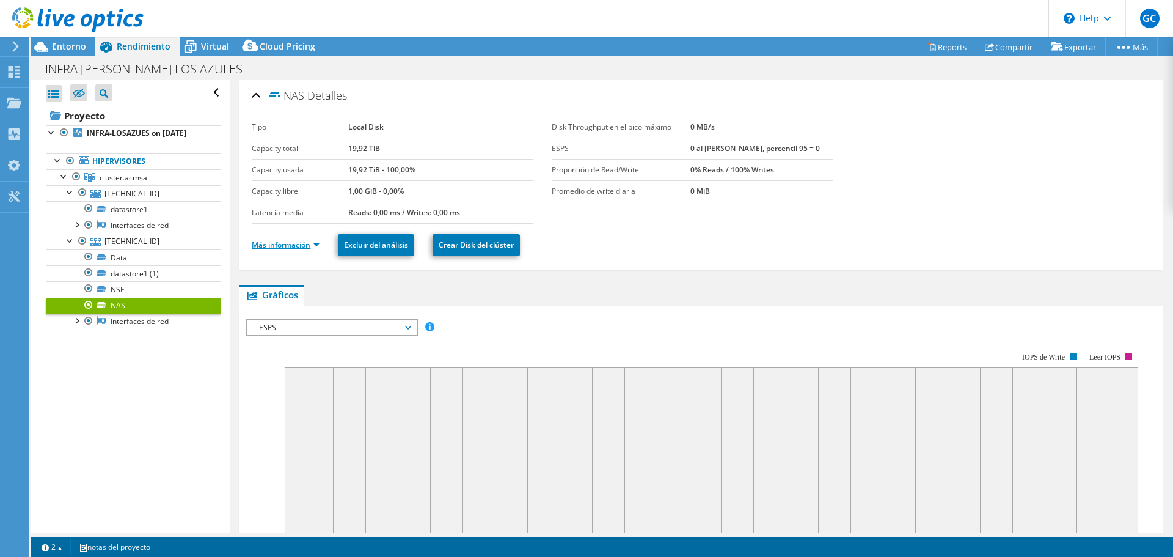
click at [319, 244] on link "Más información" at bounding box center [286, 244] width 68 height 10
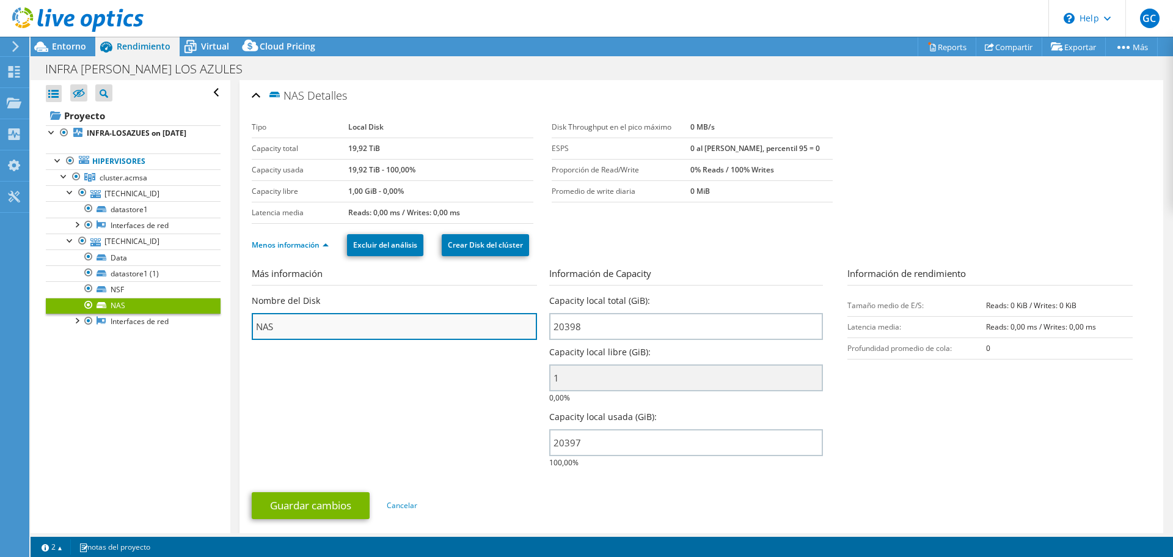
click at [353, 329] on input "NAS" at bounding box center [394, 326] width 285 height 27
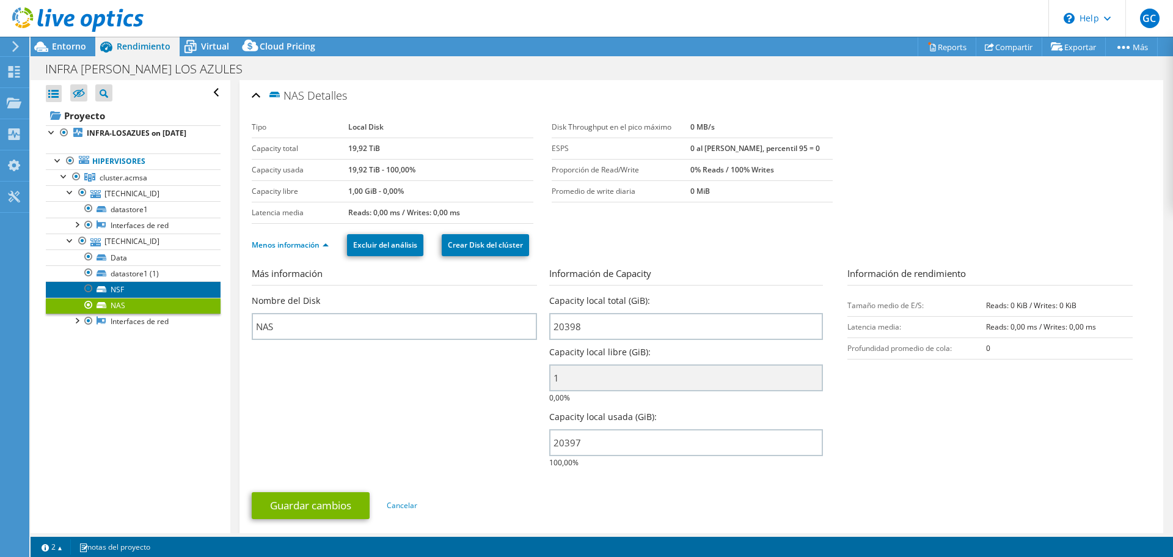
click at [150, 297] on link "NSF" at bounding box center [133, 289] width 175 height 16
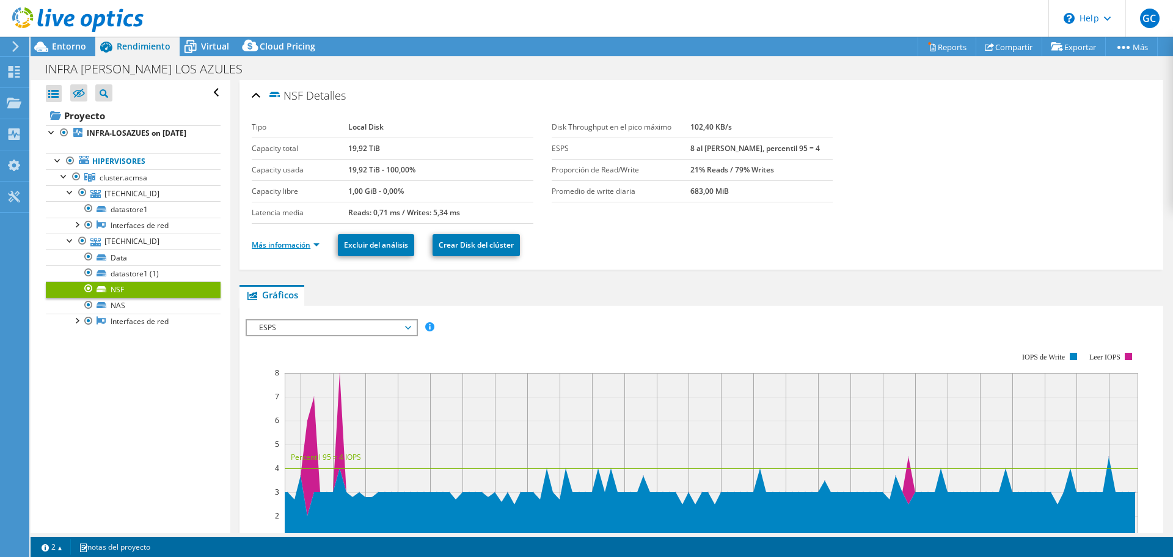
click at [290, 246] on link "Más información" at bounding box center [286, 244] width 68 height 10
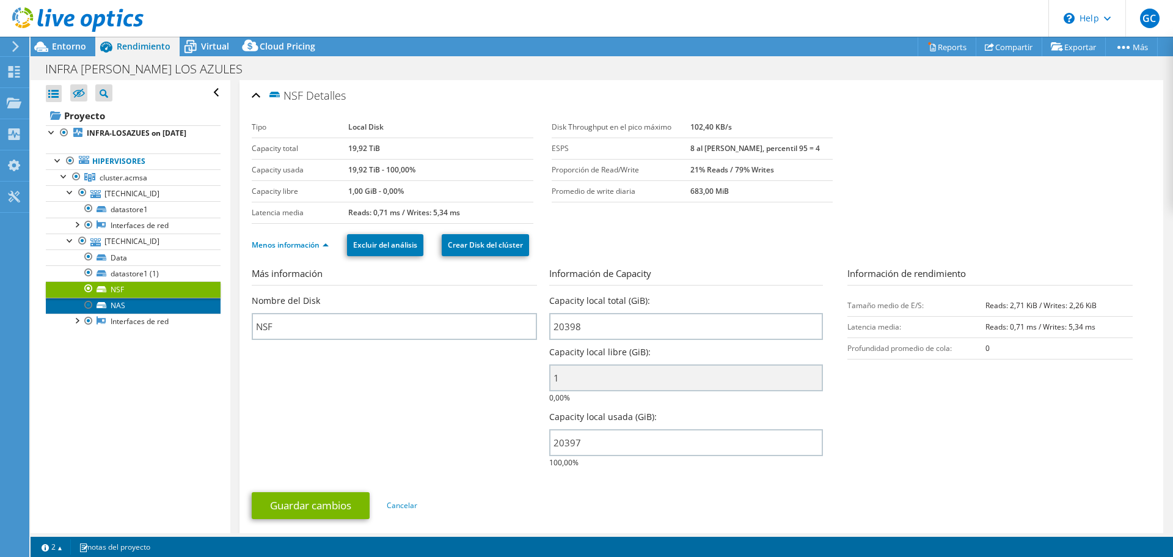
click at [134, 313] on link "NAS" at bounding box center [133, 306] width 175 height 16
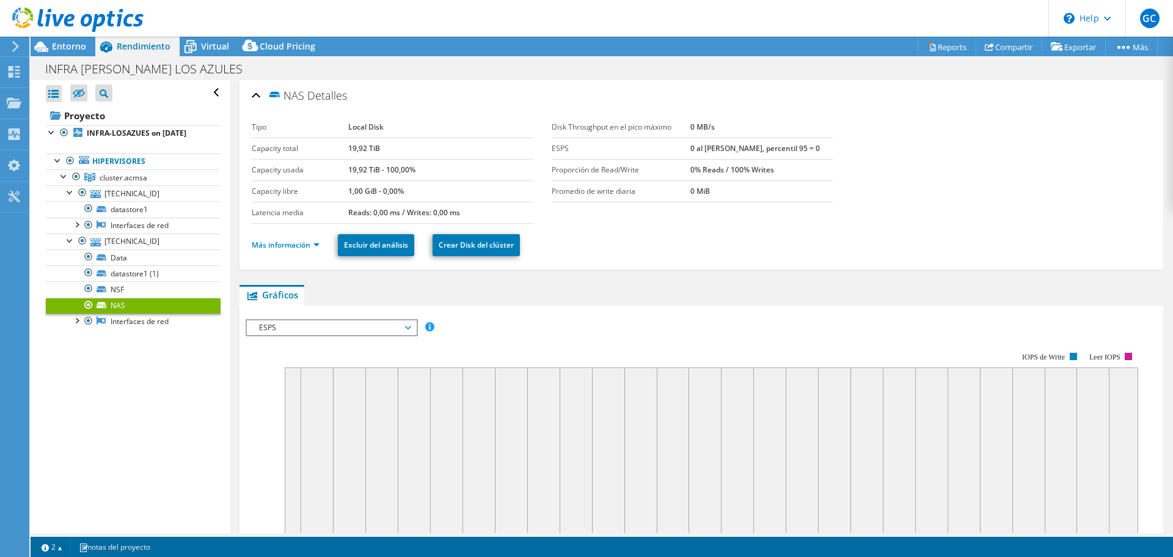
click at [313, 250] on li "Más información" at bounding box center [289, 244] width 75 height 13
click at [313, 243] on link "Más información" at bounding box center [286, 244] width 68 height 10
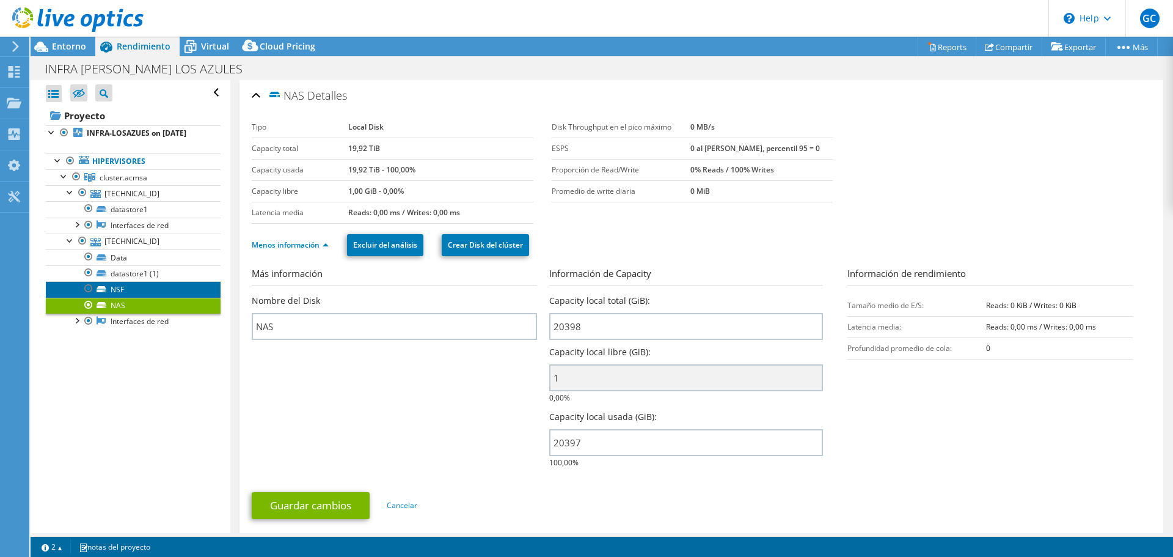
click at [126, 294] on link "NSF" at bounding box center [133, 289] width 175 height 16
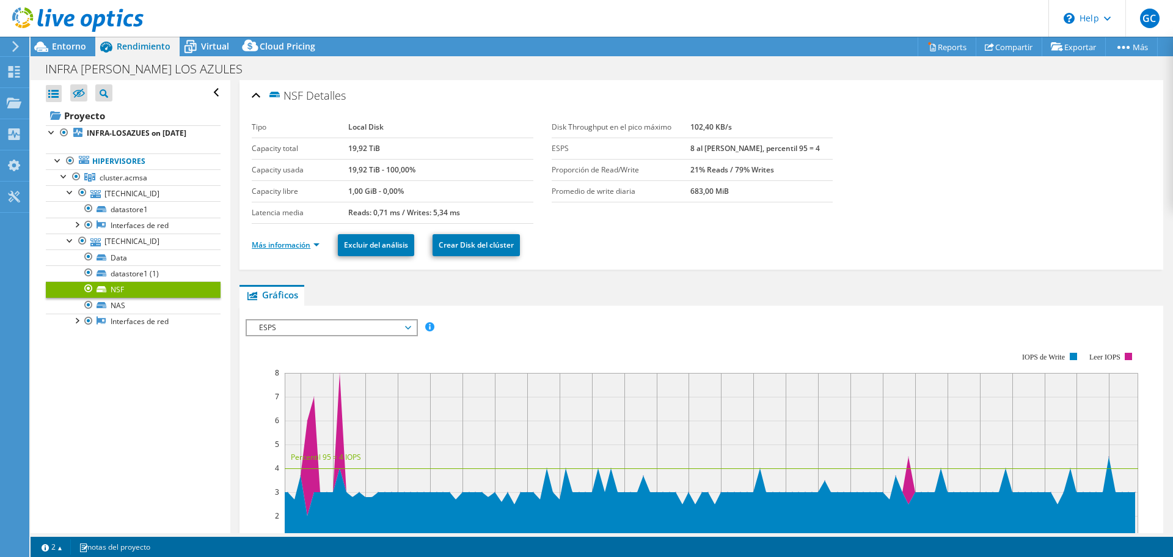
click at [298, 247] on link "Más información" at bounding box center [286, 244] width 68 height 10
